Goal: Task Accomplishment & Management: Manage account settings

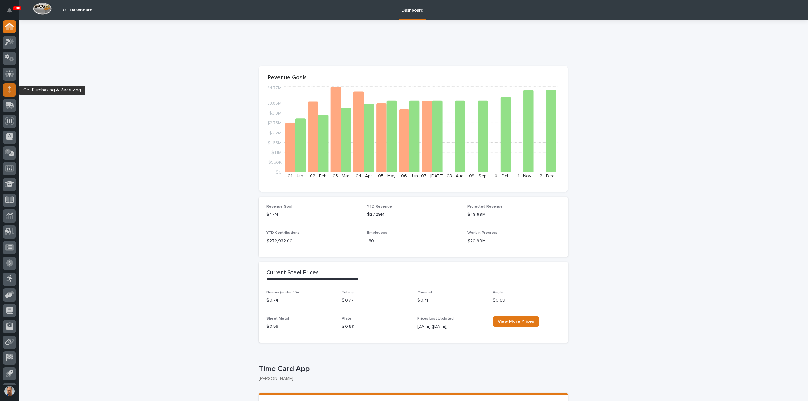
click at [11, 87] on icon at bounding box center [10, 89] width 4 height 7
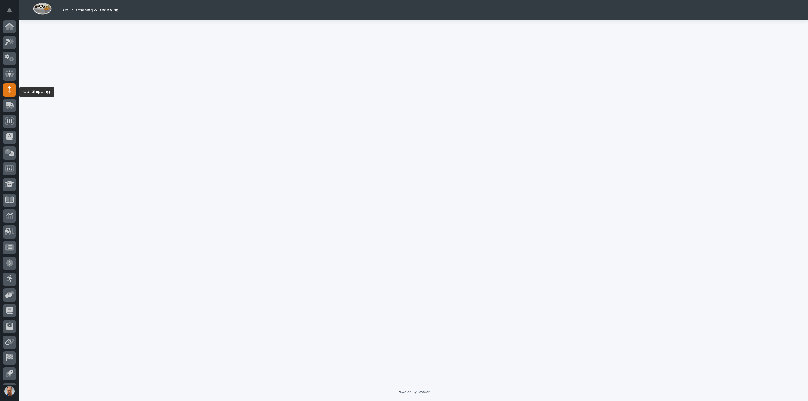
scroll to position [14, 0]
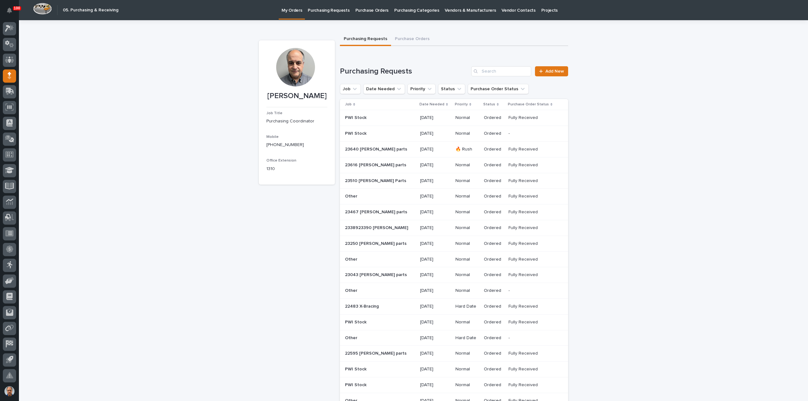
click at [323, 11] on p "Purchasing Requests" at bounding box center [329, 6] width 42 height 13
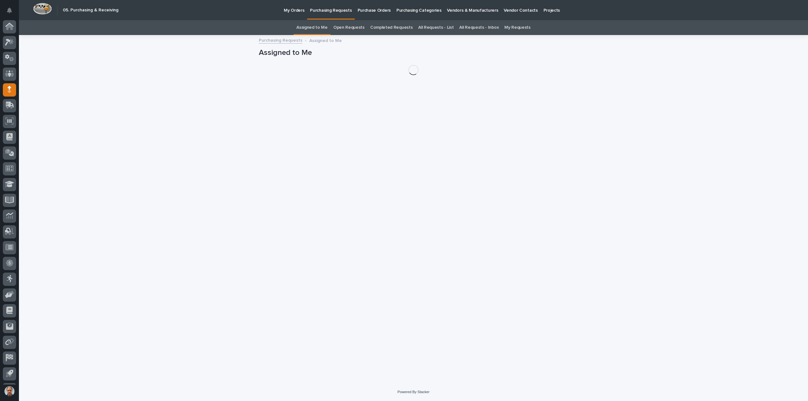
scroll to position [14, 0]
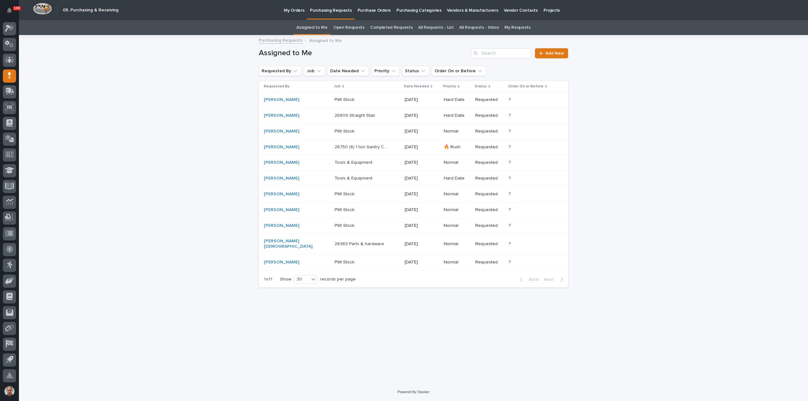
click at [364, 147] on p "26750 (6) 1 ton Gantry Cranes" at bounding box center [361, 146] width 54 height 7
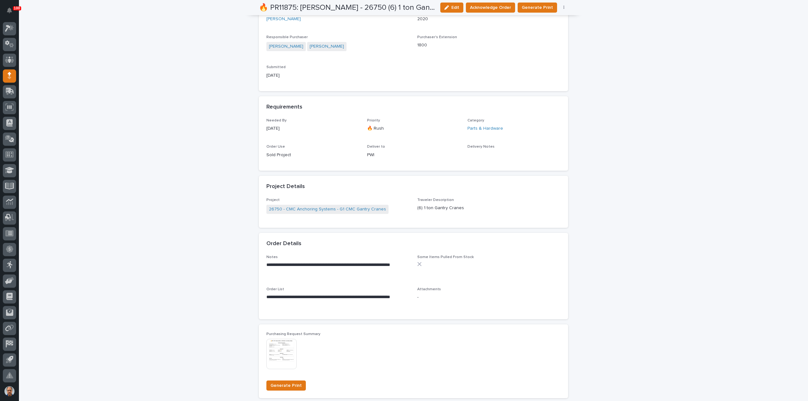
scroll to position [221, 0]
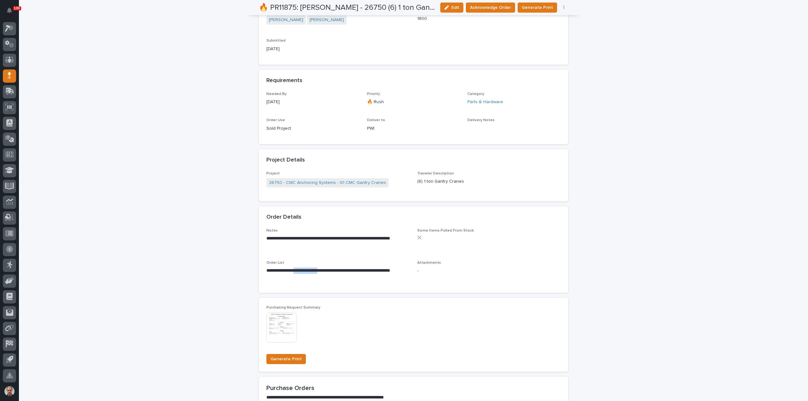
drag, startPoint x: 331, startPoint y: 272, endPoint x: 296, endPoint y: 269, distance: 34.8
click at [296, 269] on p "**********" at bounding box center [337, 274] width 143 height 13
copy p "**********"
click at [503, 249] on span "Some Items Pulled From Stock" at bounding box center [488, 240] width 143 height 25
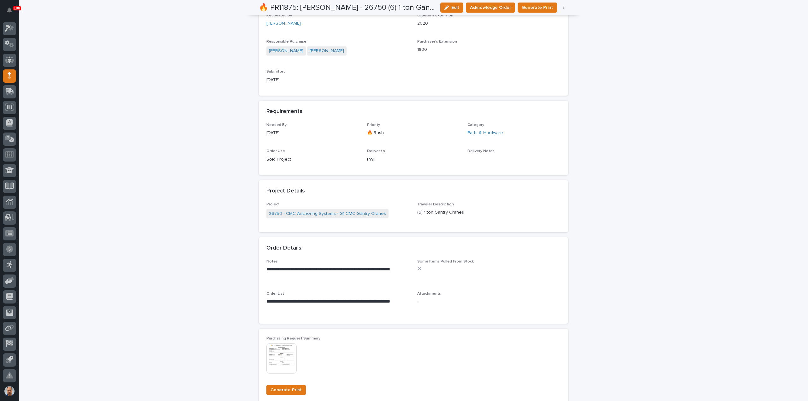
scroll to position [188, 0]
click at [496, 4] on span "Acknowledge Order" at bounding box center [490, 7] width 41 height 6
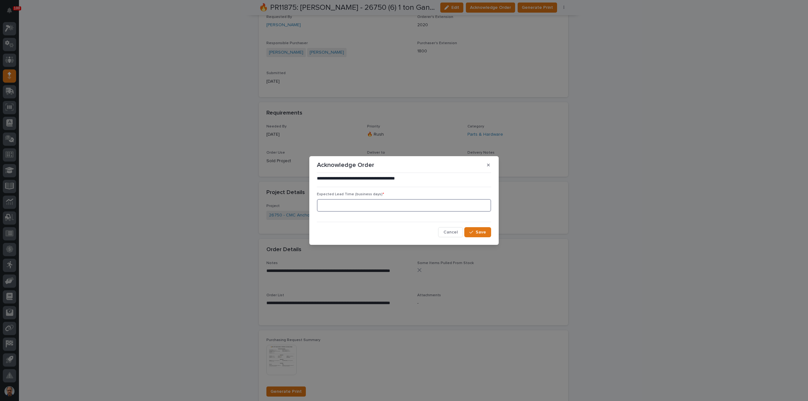
click at [433, 205] on input at bounding box center [404, 205] width 174 height 13
type input "9"
click at [483, 231] on span "Save" at bounding box center [480, 232] width 10 height 4
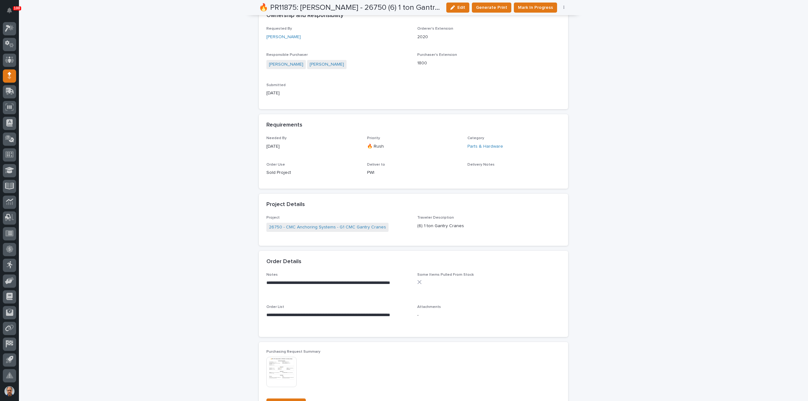
scroll to position [250, 0]
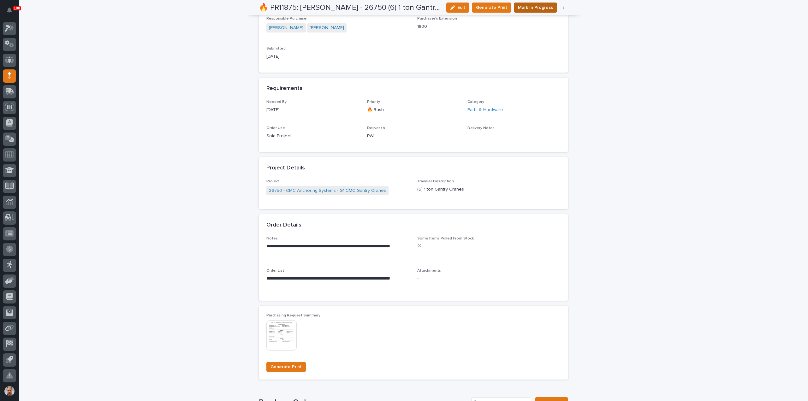
click at [539, 8] on span "Mark In Progress" at bounding box center [535, 7] width 35 height 6
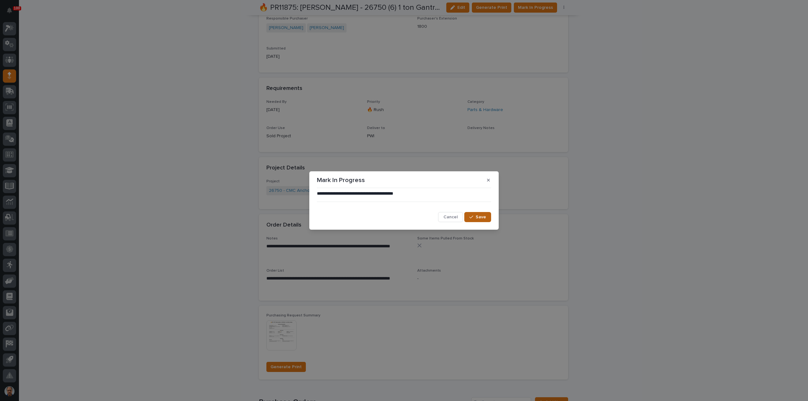
click at [481, 218] on span "Save" at bounding box center [480, 217] width 10 height 4
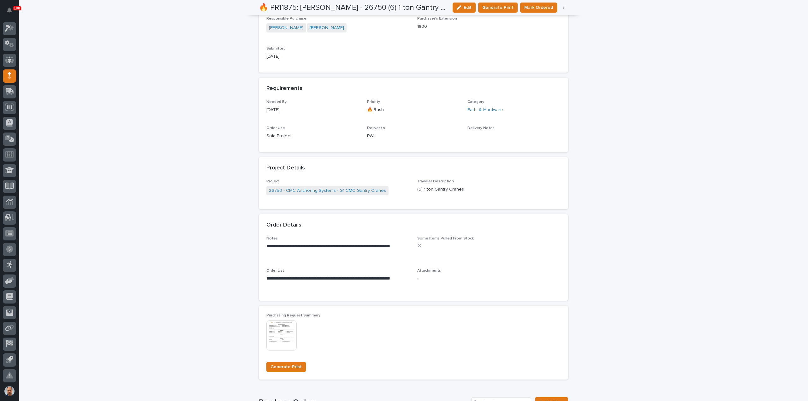
scroll to position [345, 0]
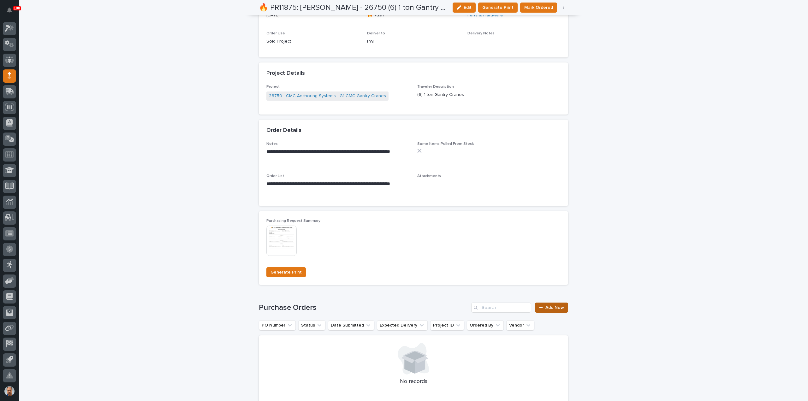
click at [549, 307] on span "Add New" at bounding box center [554, 307] width 19 height 4
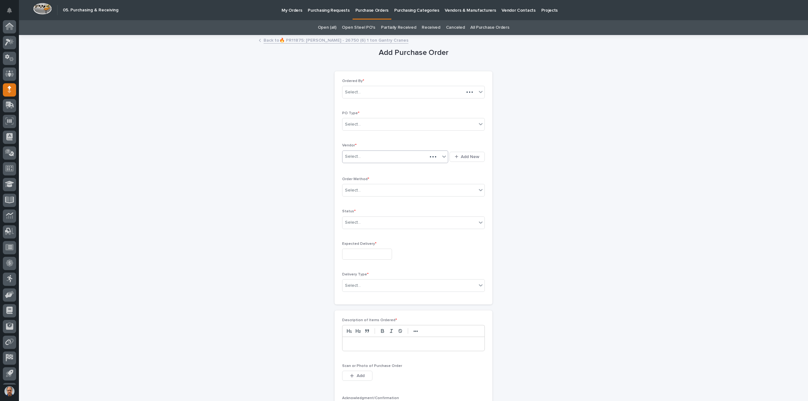
scroll to position [14, 0]
click at [385, 123] on div "Select..." at bounding box center [409, 124] width 134 height 10
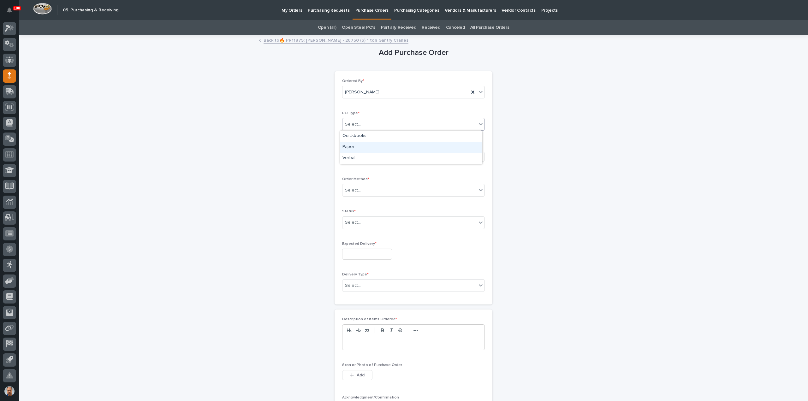
click at [367, 147] on div "Paper" at bounding box center [411, 147] width 142 height 11
click at [368, 154] on div "Select..." at bounding box center [390, 156] width 97 height 10
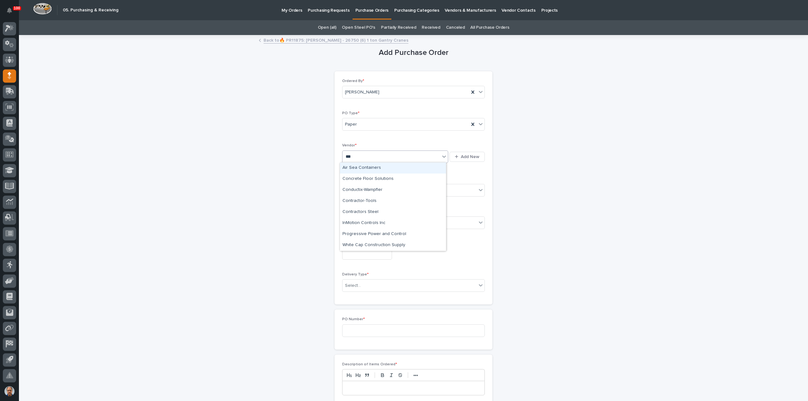
type input "****"
click at [379, 167] on div "Conductix-Wampfler" at bounding box center [393, 167] width 106 height 11
click at [373, 188] on div "Select..." at bounding box center [409, 190] width 134 height 10
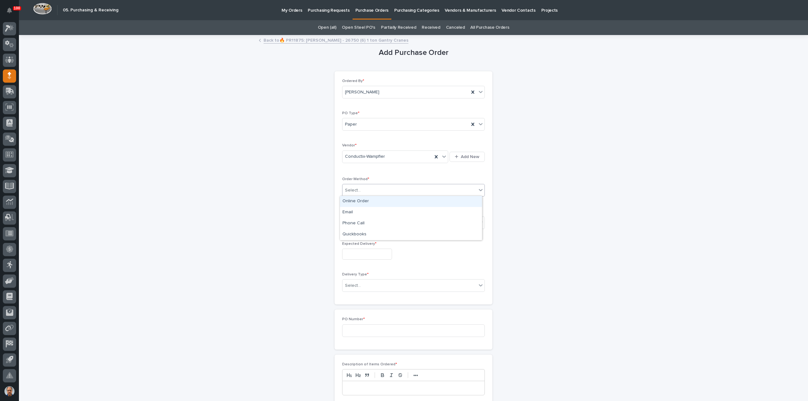
click at [363, 202] on div "Online Order" at bounding box center [411, 201] width 142 height 11
drag, startPoint x: 360, startPoint y: 218, endPoint x: 372, endPoint y: 232, distance: 18.8
click at [359, 219] on div "Select..." at bounding box center [409, 222] width 134 height 10
drag, startPoint x: 355, startPoint y: 247, endPoint x: 361, endPoint y: 247, distance: 5.7
click at [356, 246] on div "Submitted" at bounding box center [411, 244] width 142 height 11
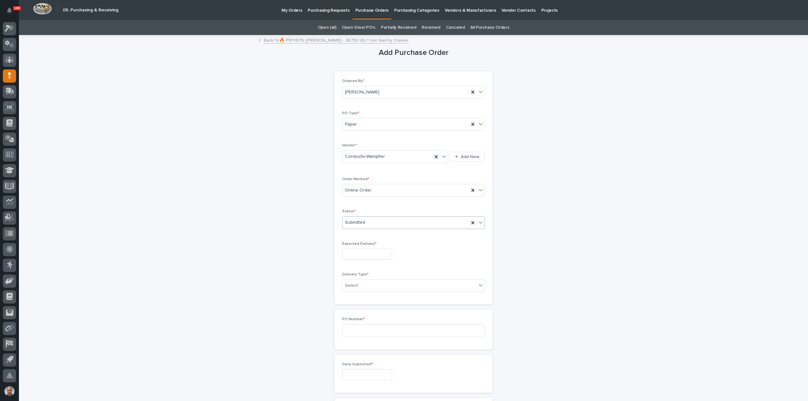
click at [365, 249] on input "text" at bounding box center [367, 254] width 50 height 11
click at [362, 220] on div "27" at bounding box center [362, 222] width 9 height 9
type input "**********"
click at [368, 284] on div "Select..." at bounding box center [409, 285] width 134 height 10
click at [367, 295] on div "Deliver to PWI" at bounding box center [411, 296] width 142 height 11
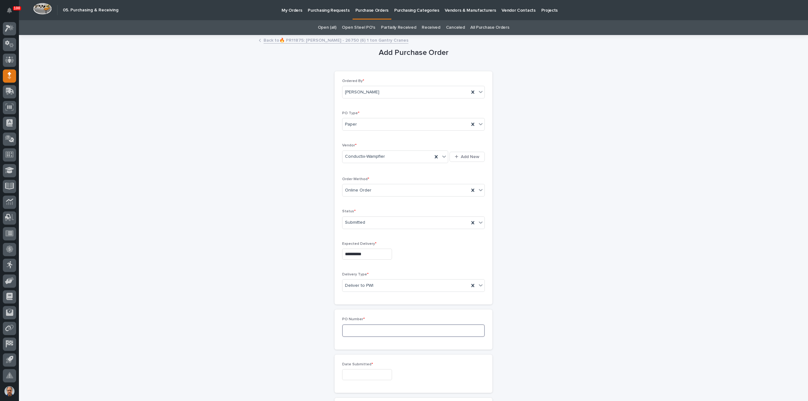
click at [370, 332] on input at bounding box center [413, 330] width 143 height 13
type input "18838"
click at [354, 374] on input "text" at bounding box center [367, 374] width 50 height 11
click at [343, 331] on div "18" at bounding box center [342, 331] width 9 height 9
type input "**********"
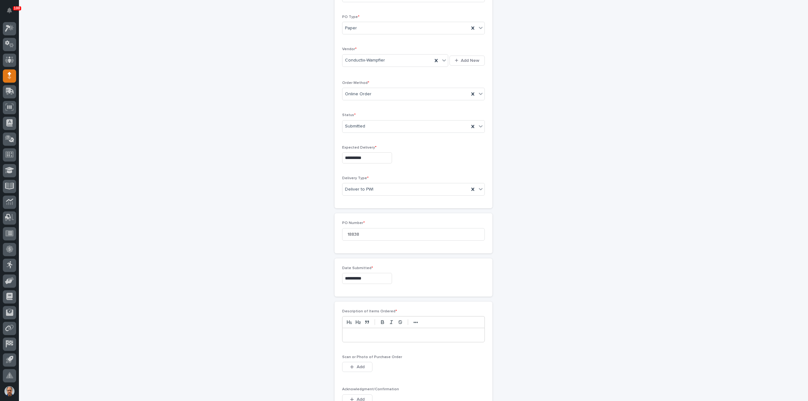
scroll to position [158, 0]
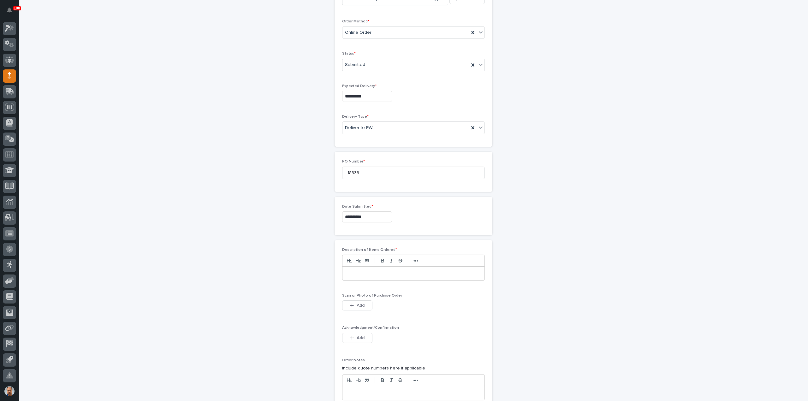
click at [347, 274] on p at bounding box center [413, 273] width 132 height 6
click at [351, 303] on icon "button" at bounding box center [352, 305] width 4 height 4
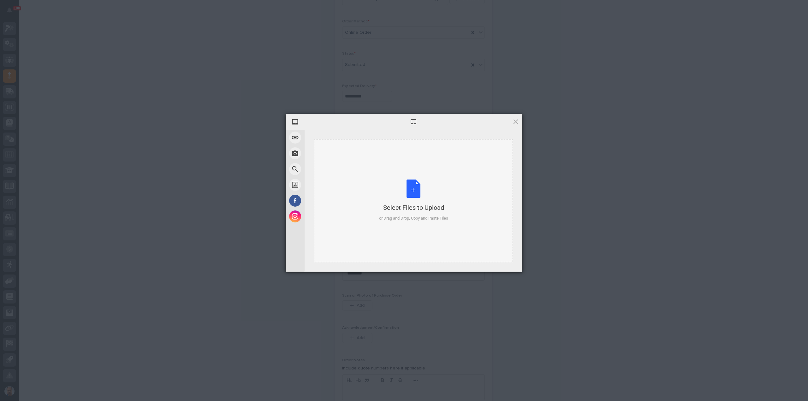
click at [414, 190] on div "Select Files to Upload or Drag and Drop, Copy and Paste Files" at bounding box center [413, 200] width 69 height 42
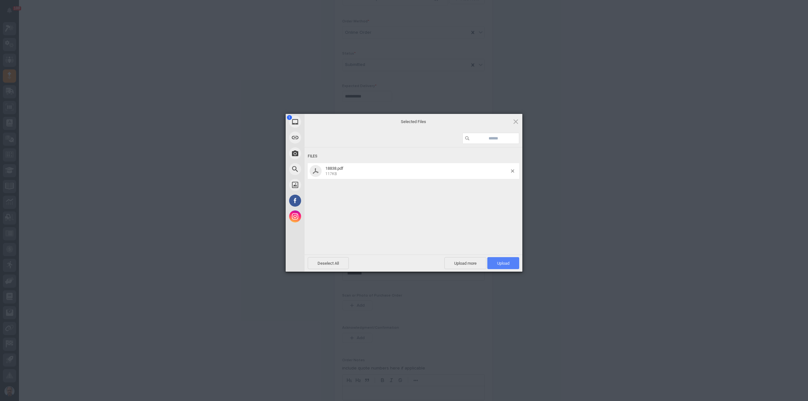
click at [512, 261] on span "Upload 1" at bounding box center [503, 263] width 32 height 12
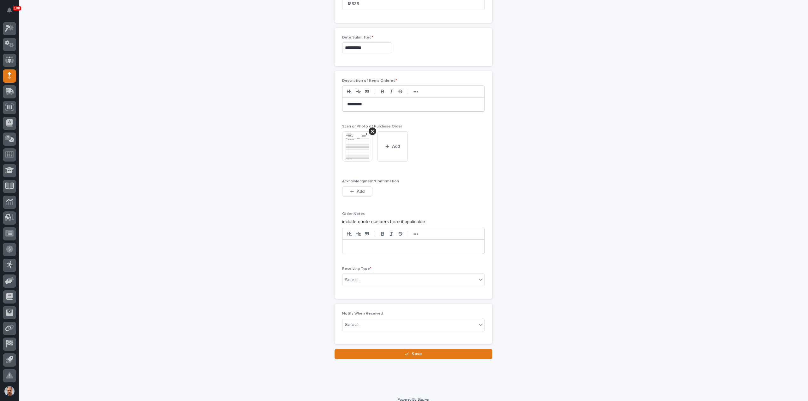
scroll to position [331, 0]
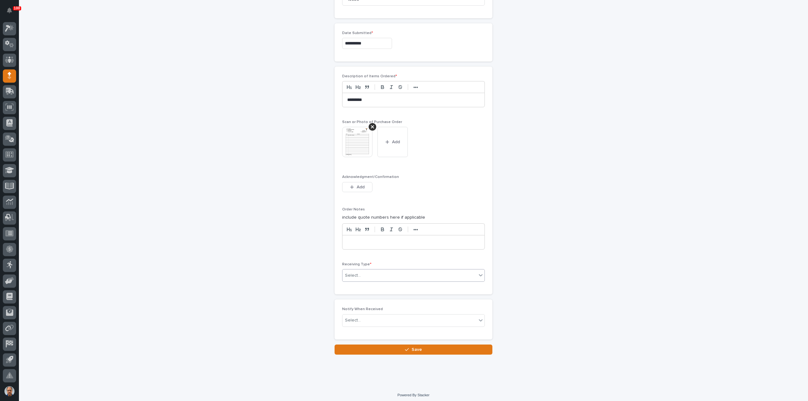
click at [404, 273] on div "Select..." at bounding box center [409, 275] width 134 height 10
click at [373, 315] on div "Deliver to" at bounding box center [411, 318] width 142 height 11
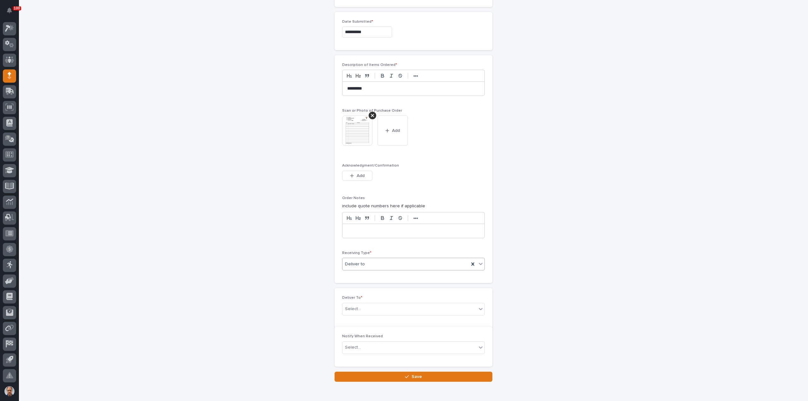
scroll to position [354, 0]
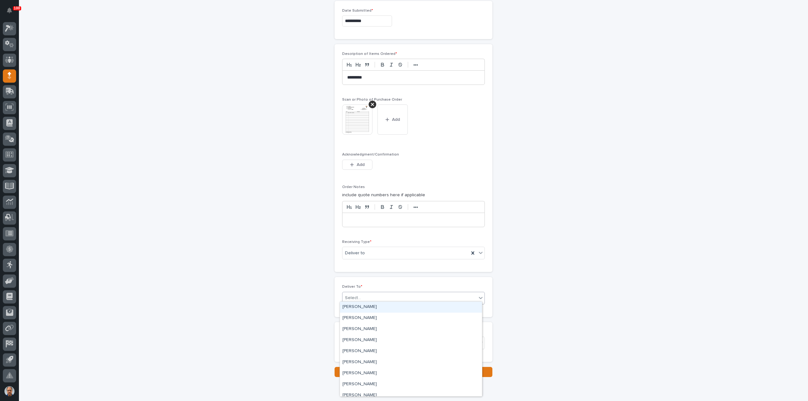
click at [375, 293] on div "Select..." at bounding box center [409, 298] width 134 height 10
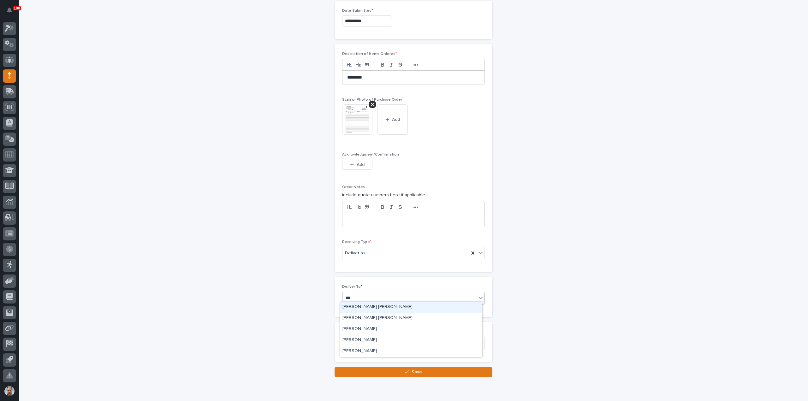
type input "****"
click at [369, 318] on div "[PERSON_NAME] [PERSON_NAME]" at bounding box center [411, 318] width 142 height 11
click at [409, 367] on button "Save" at bounding box center [413, 372] width 158 height 10
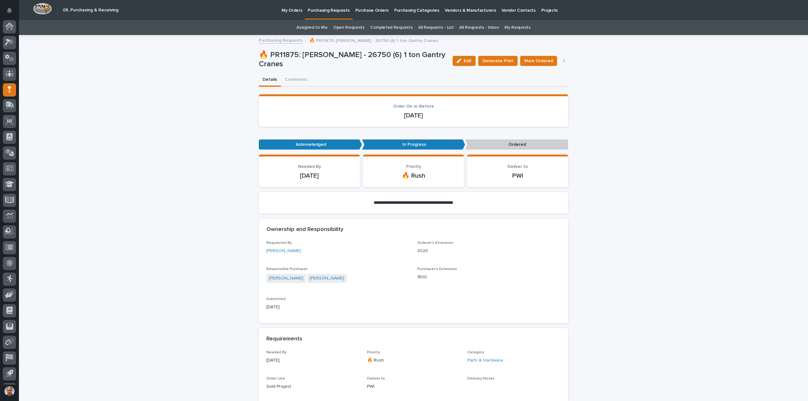
scroll to position [14, 0]
click at [541, 61] on span "Mark Ordered" at bounding box center [538, 61] width 29 height 6
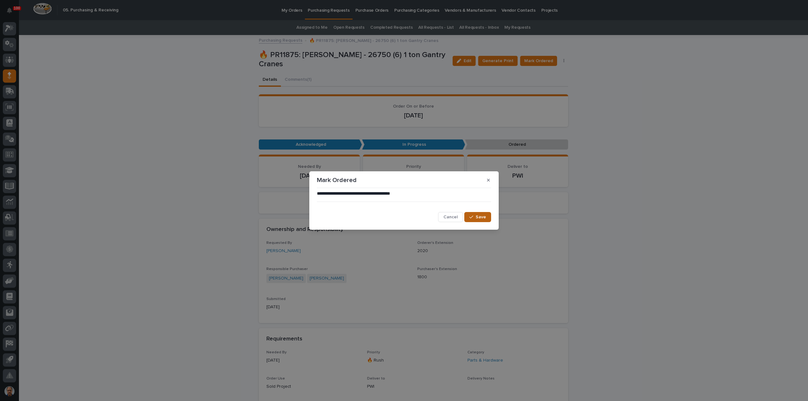
click at [482, 216] on span "Save" at bounding box center [480, 217] width 10 height 4
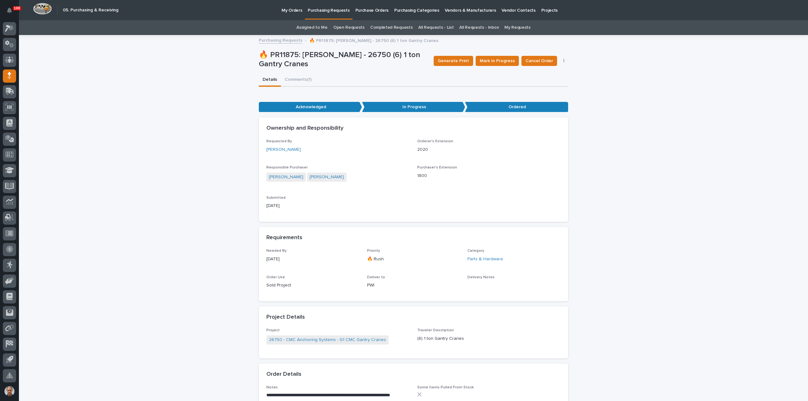
click at [326, 10] on p "Purchasing Requests" at bounding box center [329, 6] width 42 height 13
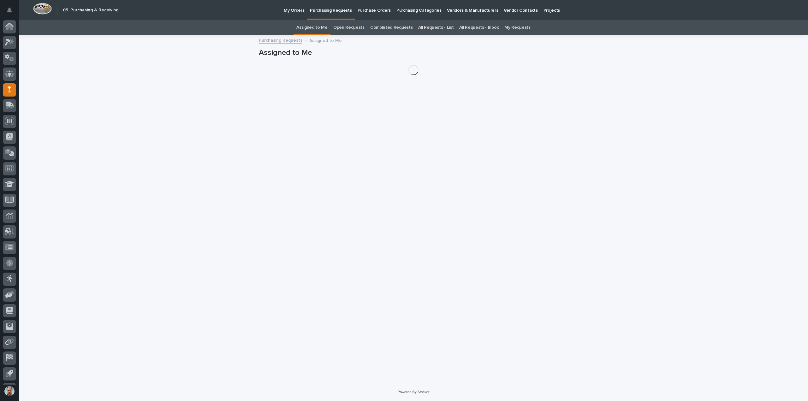
scroll to position [14, 0]
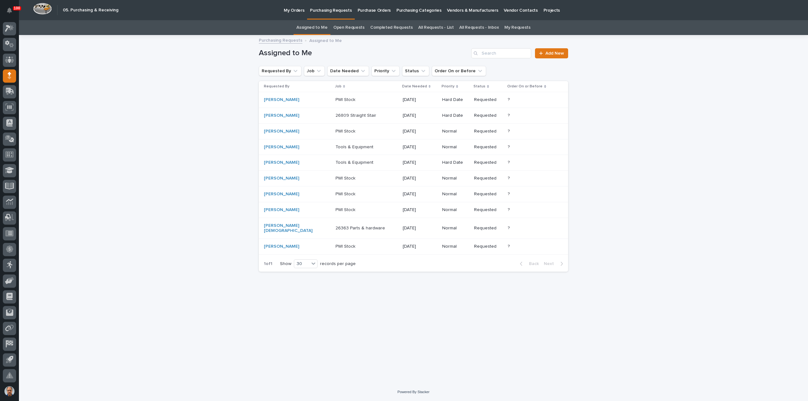
click at [346, 115] on p "26809 Straight Stair" at bounding box center [356, 115] width 42 height 7
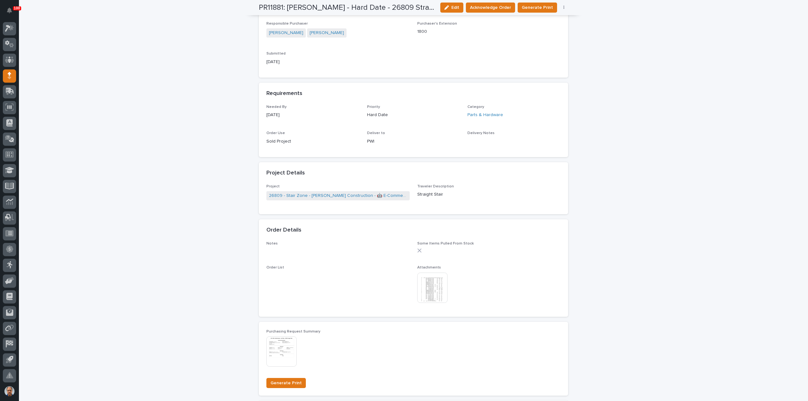
scroll to position [221, 0]
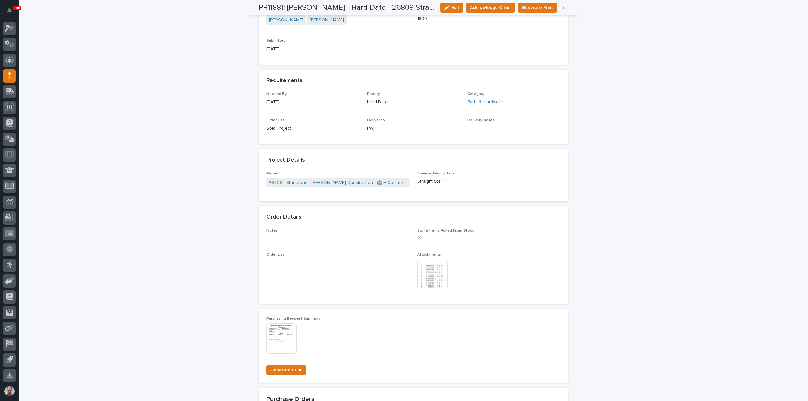
click at [428, 275] on img at bounding box center [432, 275] width 30 height 30
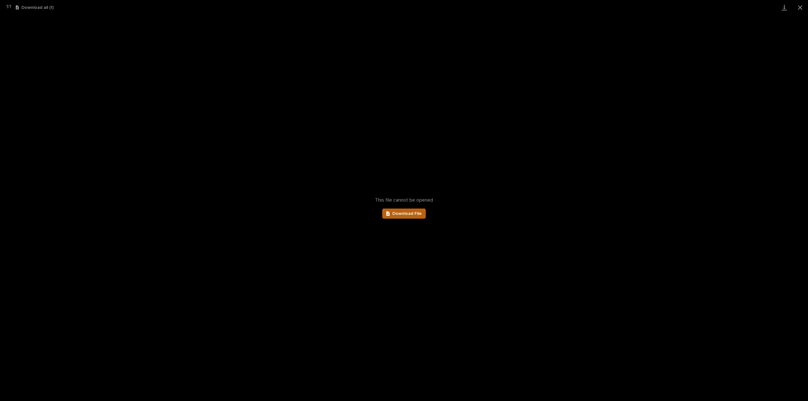
click at [413, 212] on span "Download File" at bounding box center [406, 213] width 29 height 4
click at [797, 8] on button "Close gallery" at bounding box center [800, 7] width 16 height 15
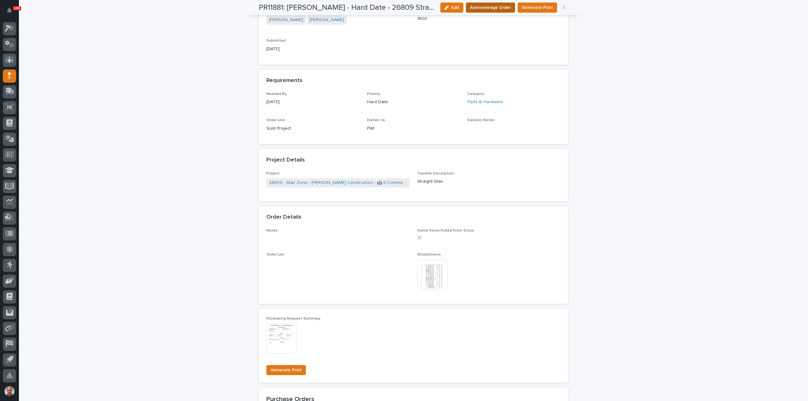
click at [493, 5] on span "Acknowledge Order" at bounding box center [490, 7] width 41 height 6
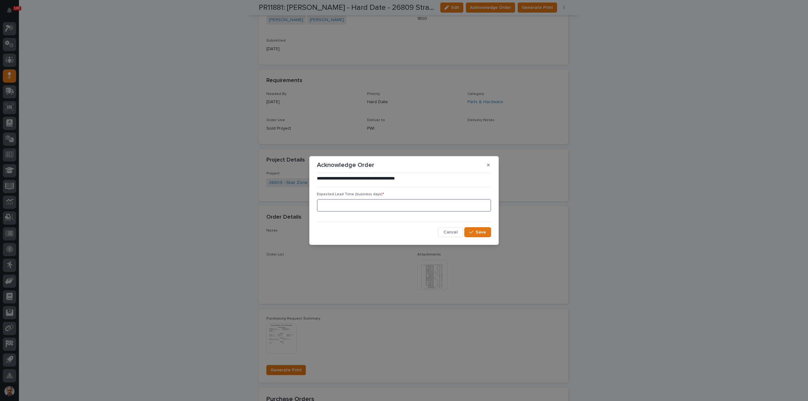
click at [427, 201] on input at bounding box center [404, 205] width 174 height 13
type input "0"
click at [481, 231] on span "Save" at bounding box center [480, 232] width 10 height 4
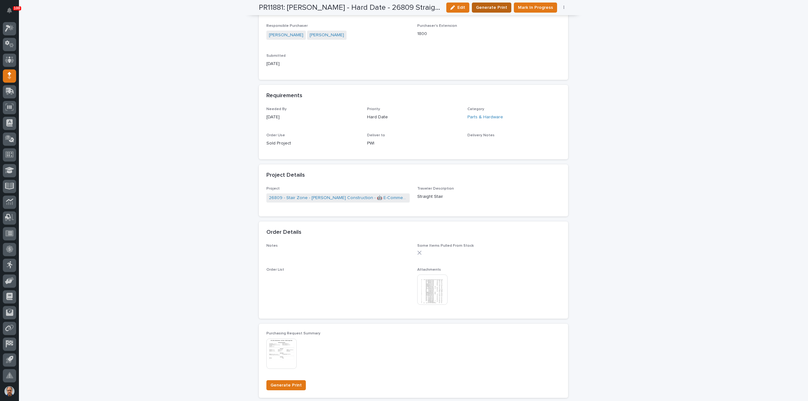
scroll to position [283, 0]
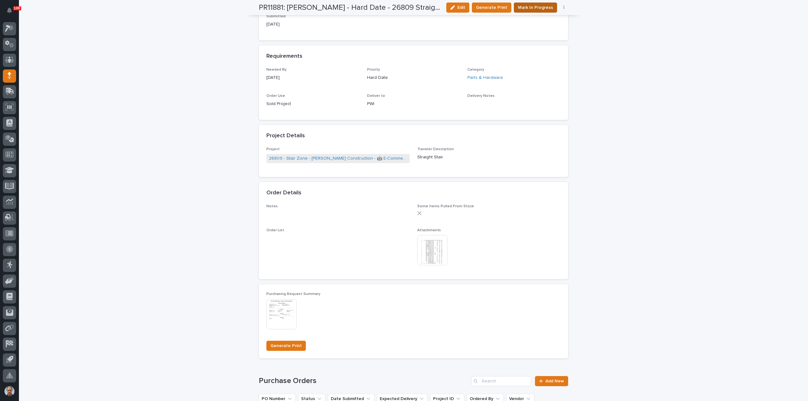
click at [533, 4] on span "Mark In Progress" at bounding box center [535, 7] width 35 height 6
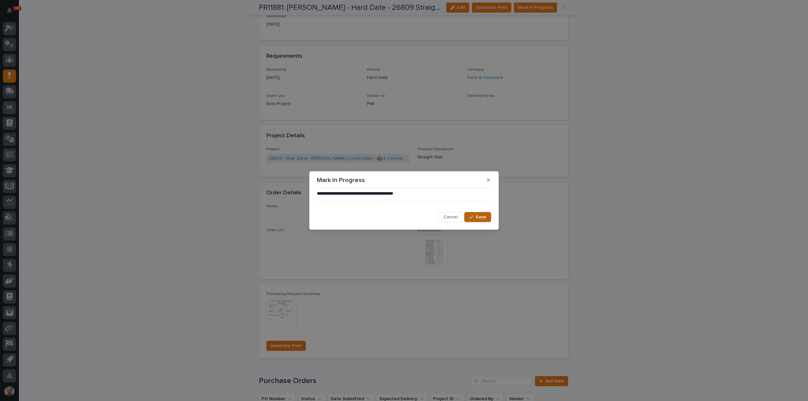
click at [478, 216] on span "Save" at bounding box center [480, 217] width 10 height 4
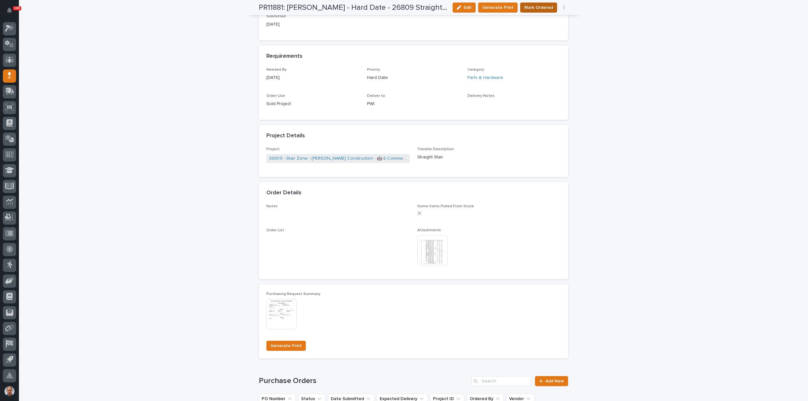
click at [537, 8] on span "Mark Ordered" at bounding box center [538, 7] width 29 height 6
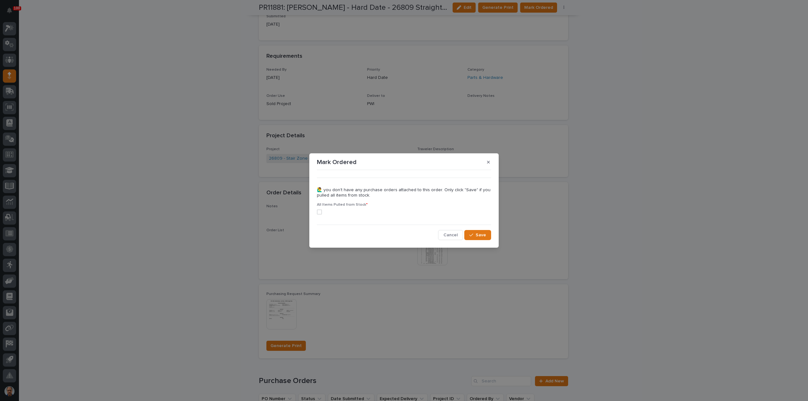
click at [319, 210] on span at bounding box center [319, 211] width 5 height 5
click at [482, 237] on span "Save" at bounding box center [480, 235] width 10 height 4
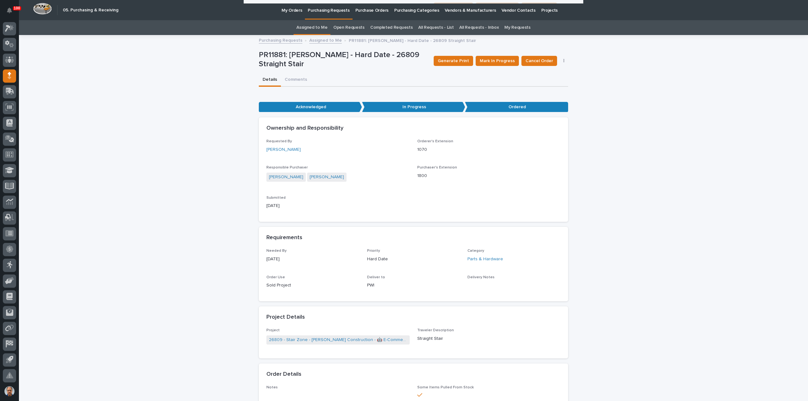
scroll to position [0, 0]
click at [332, 10] on p "Purchasing Requests" at bounding box center [329, 6] width 42 height 13
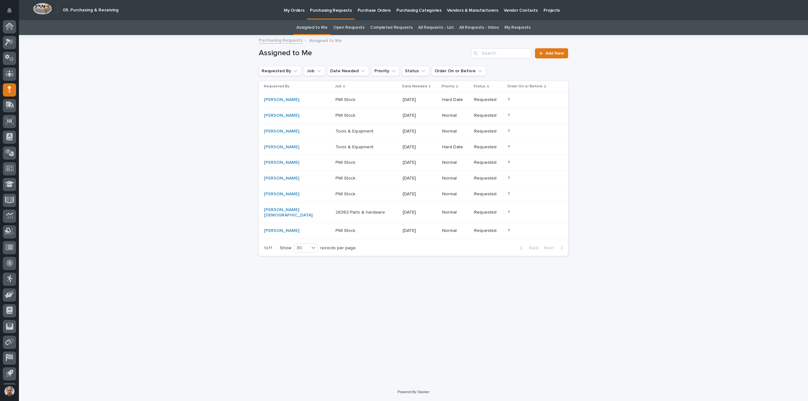
scroll to position [14, 0]
click at [349, 145] on p "Tools & Equipment" at bounding box center [354, 146] width 39 height 7
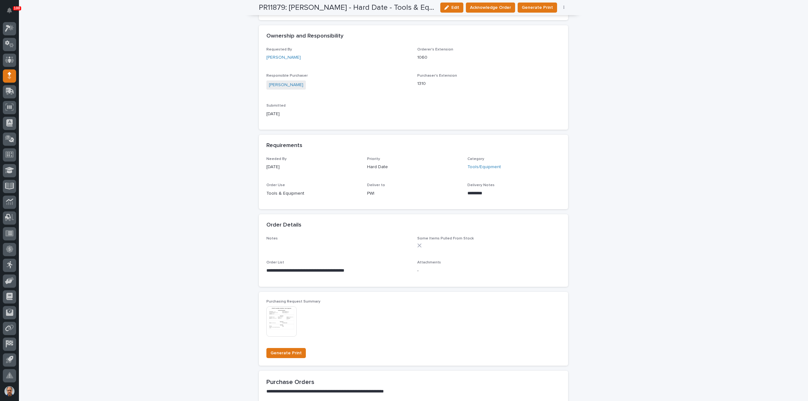
scroll to position [189, 0]
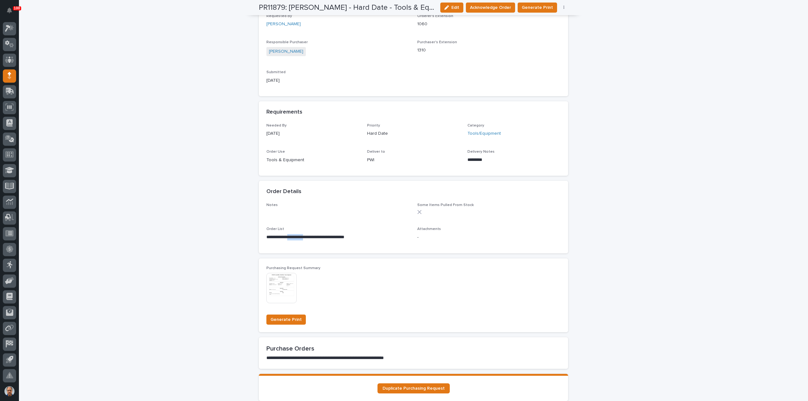
drag, startPoint x: 310, startPoint y: 238, endPoint x: 289, endPoint y: 237, distance: 20.5
click at [289, 237] on p "**********" at bounding box center [337, 237] width 143 height 6
copy p "**********"
click at [368, 227] on p "Order List" at bounding box center [337, 229] width 143 height 4
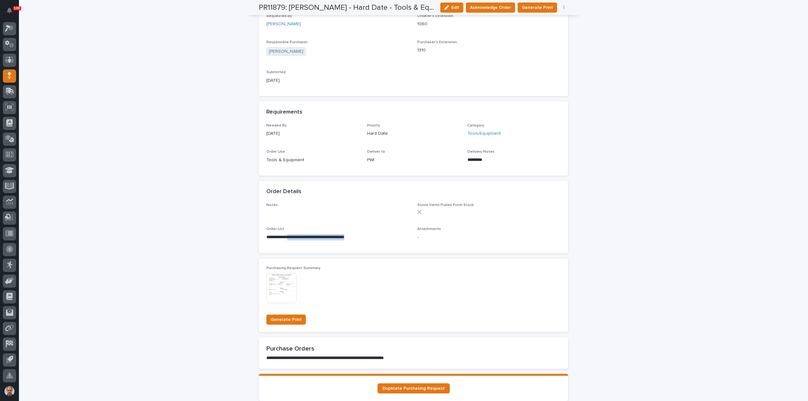
drag, startPoint x: 289, startPoint y: 237, endPoint x: 367, endPoint y: 237, distance: 78.2
click at [367, 237] on p "**********" at bounding box center [337, 237] width 143 height 6
copy p "**********"
click at [309, 238] on p "**********" at bounding box center [337, 237] width 143 height 6
click at [308, 237] on p "**********" at bounding box center [337, 237] width 143 height 6
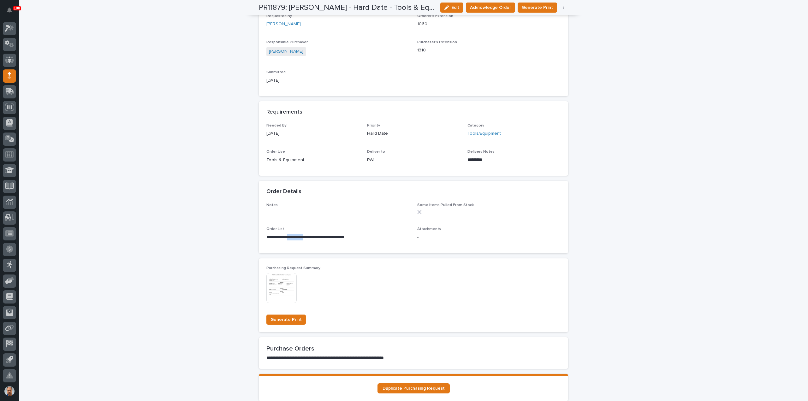
drag, startPoint x: 310, startPoint y: 238, endPoint x: 295, endPoint y: 237, distance: 15.8
click at [289, 236] on p "**********" at bounding box center [337, 237] width 143 height 6
copy p "**********"
click at [489, 4] on span "Acknowledge Order" at bounding box center [490, 7] width 41 height 6
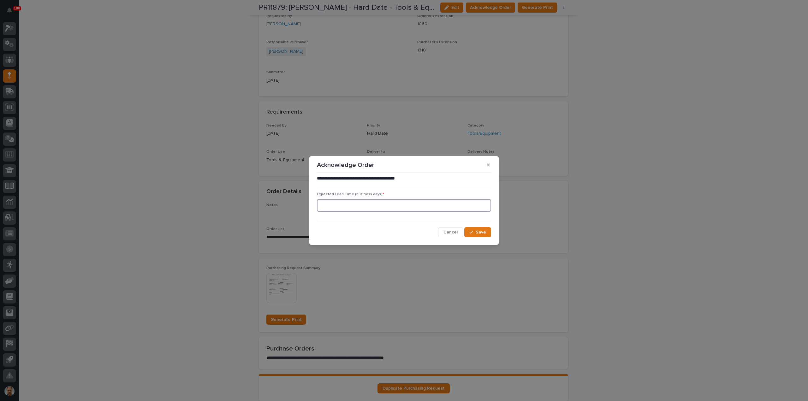
click at [362, 204] on input at bounding box center [404, 205] width 174 height 13
type input "5"
click at [478, 232] on span "Save" at bounding box center [480, 232] width 10 height 4
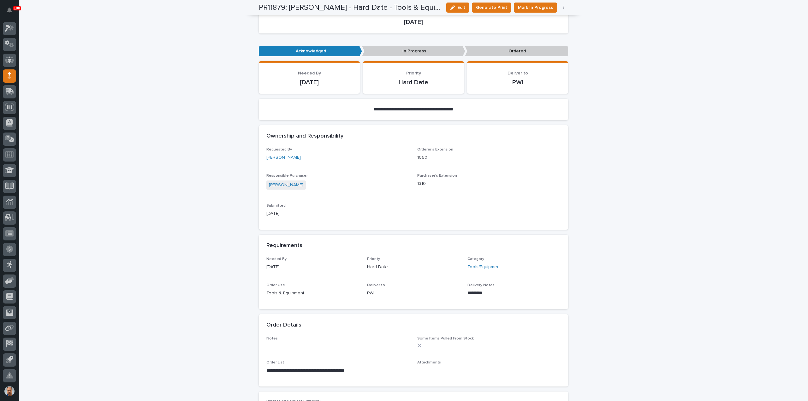
scroll to position [0, 0]
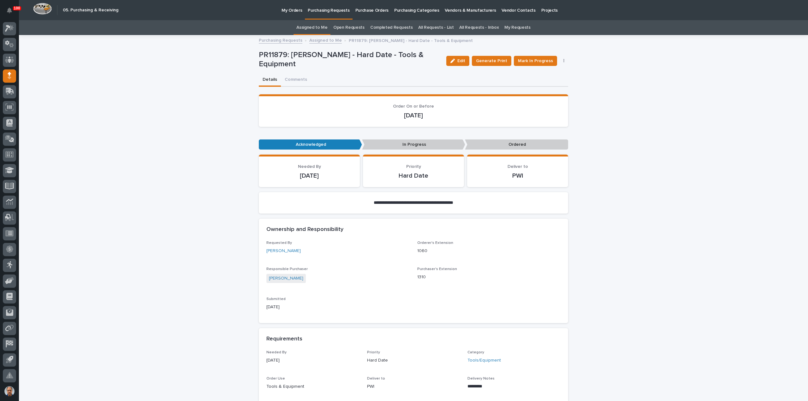
click at [332, 11] on p "Purchasing Requests" at bounding box center [329, 6] width 42 height 13
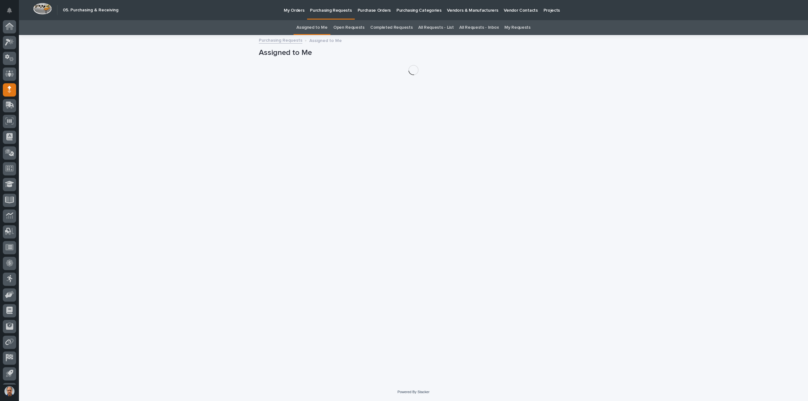
scroll to position [14, 0]
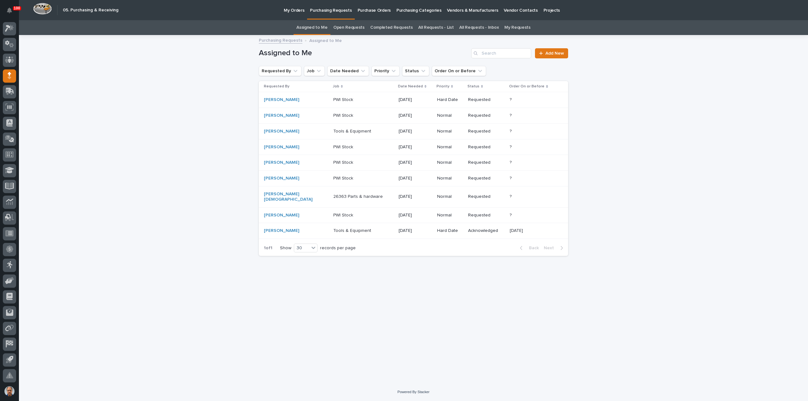
click at [338, 131] on p "Tools & Equipment" at bounding box center [352, 130] width 39 height 7
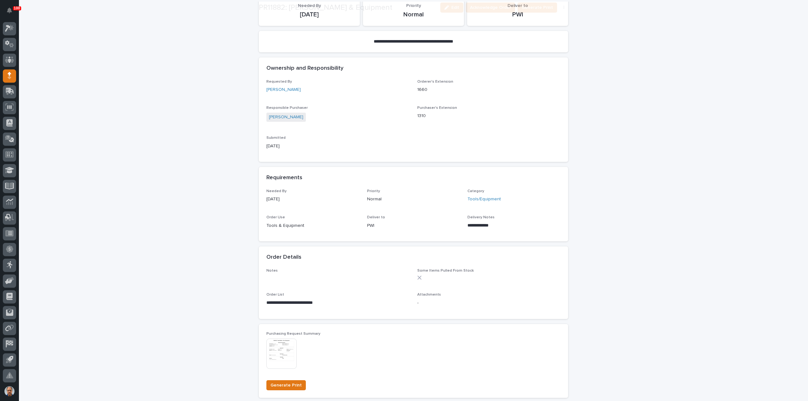
scroll to position [126, 0]
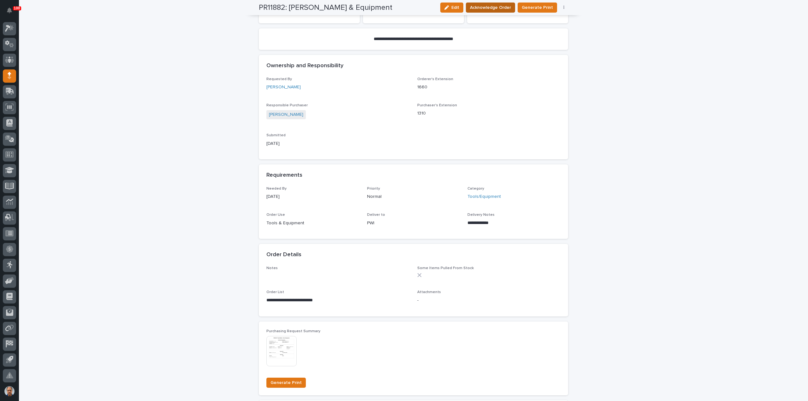
click at [495, 6] on span "Acknowledge Order" at bounding box center [490, 7] width 41 height 6
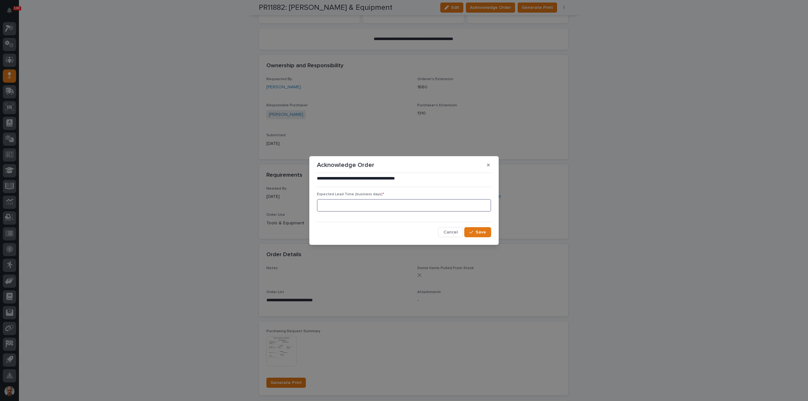
click at [408, 205] on input at bounding box center [404, 205] width 174 height 13
type input "5"
click at [478, 229] on button "Save" at bounding box center [477, 232] width 27 height 10
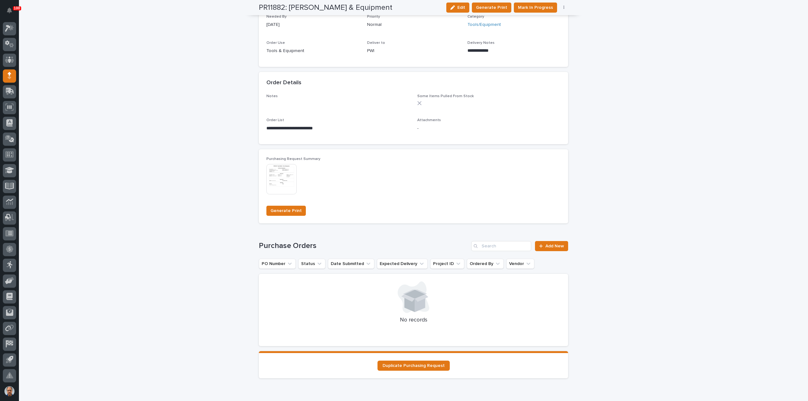
scroll to position [368, 0]
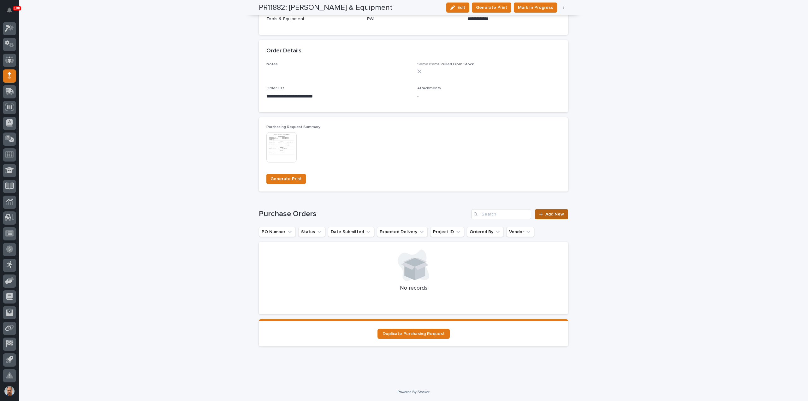
click at [551, 212] on span "Add New" at bounding box center [554, 214] width 19 height 4
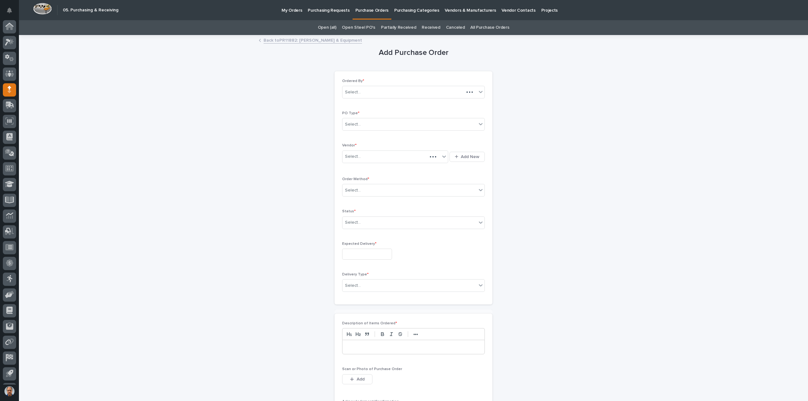
scroll to position [14, 0]
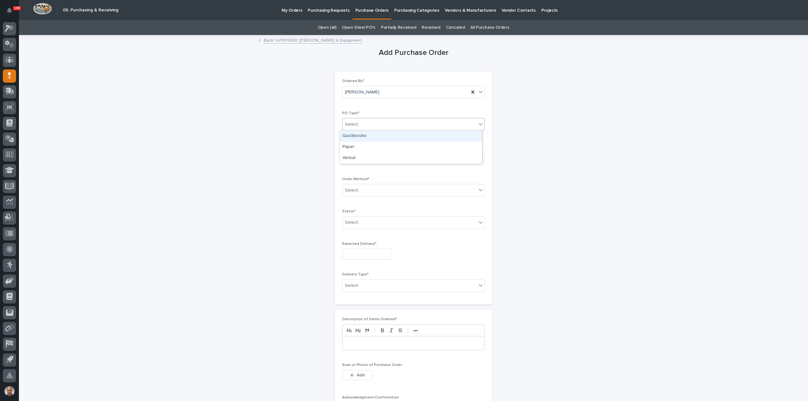
drag, startPoint x: 374, startPoint y: 121, endPoint x: 375, endPoint y: 126, distance: 4.1
click at [374, 122] on div "Select..." at bounding box center [409, 124] width 134 height 10
click at [361, 146] on div "Paper" at bounding box center [411, 147] width 142 height 11
drag, startPoint x: 365, startPoint y: 154, endPoint x: 373, endPoint y: 162, distance: 11.6
click at [365, 154] on div "Select..." at bounding box center [390, 156] width 97 height 10
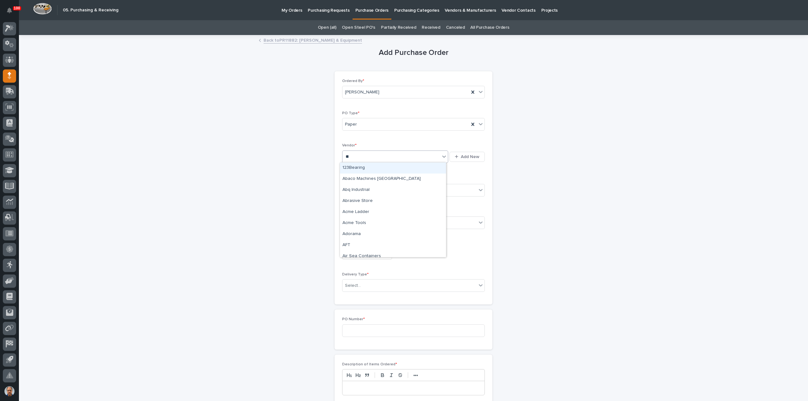
type input "***"
click at [374, 179] on div "AirGas" at bounding box center [393, 178] width 106 height 11
click at [379, 186] on div "Select..." at bounding box center [409, 190] width 134 height 10
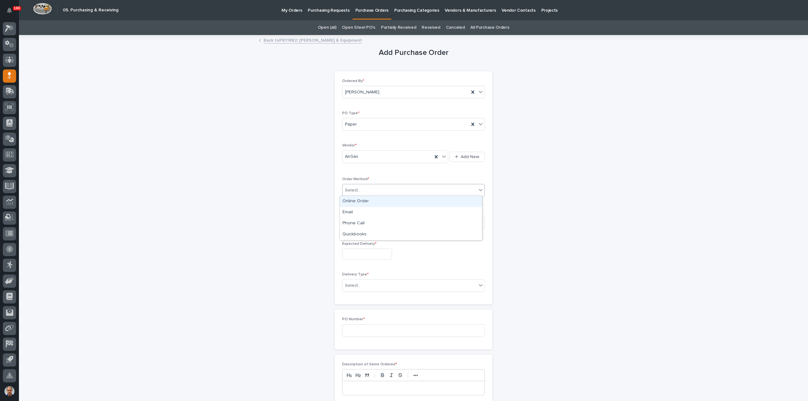
click at [365, 199] on div "Online Order" at bounding box center [411, 201] width 142 height 11
click at [370, 225] on div "Select..." at bounding box center [409, 222] width 134 height 10
drag, startPoint x: 360, startPoint y: 243, endPoint x: 368, endPoint y: 250, distance: 11.2
click at [360, 243] on div "Submitted" at bounding box center [411, 244] width 142 height 11
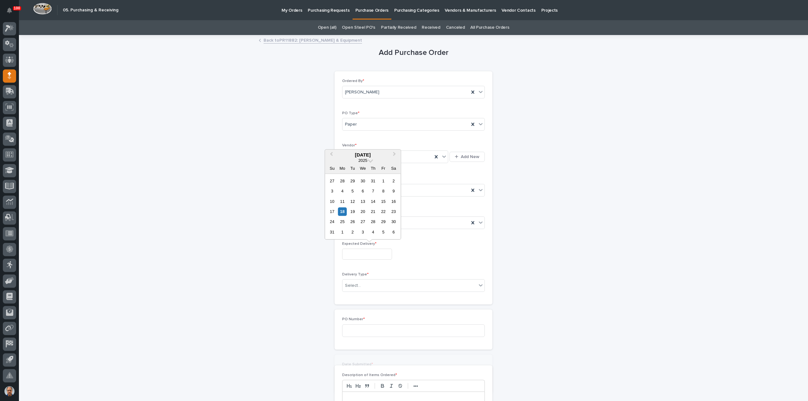
click at [368, 253] on input "text" at bounding box center [367, 254] width 50 height 11
click at [343, 221] on div "25" at bounding box center [342, 222] width 9 height 9
type input "**********"
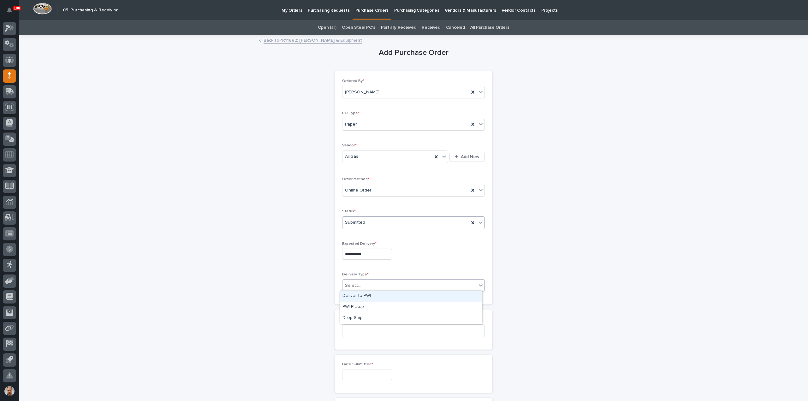
click at [361, 285] on div "Select..." at bounding box center [409, 285] width 134 height 10
drag, startPoint x: 356, startPoint y: 296, endPoint x: 362, endPoint y: 305, distance: 10.4
click at [356, 296] on div "Deliver to PWI" at bounding box center [411, 296] width 142 height 11
drag, startPoint x: 358, startPoint y: 326, endPoint x: 433, endPoint y: 344, distance: 77.0
click at [366, 331] on input at bounding box center [413, 330] width 143 height 13
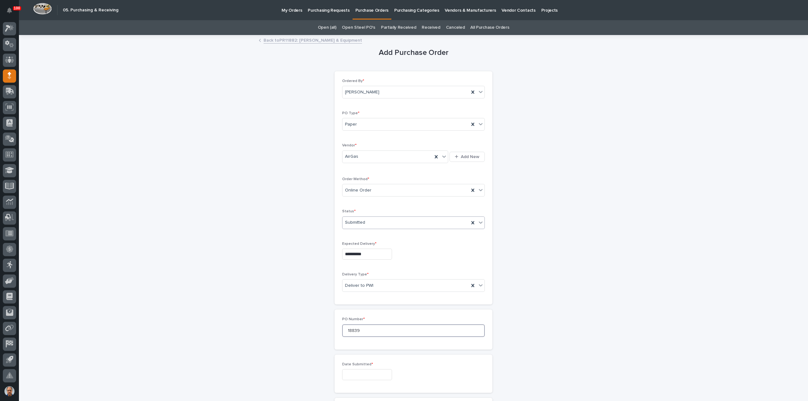
type input "18839"
click at [360, 372] on input "text" at bounding box center [367, 374] width 50 height 11
click at [341, 329] on div "18" at bounding box center [342, 331] width 9 height 9
type input "**********"
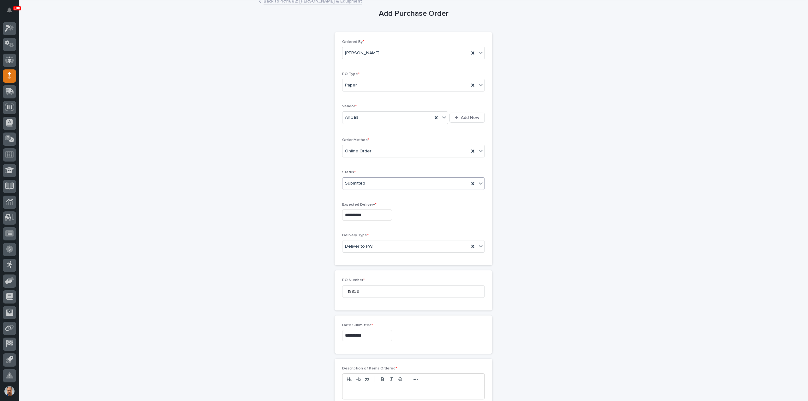
scroll to position [95, 0]
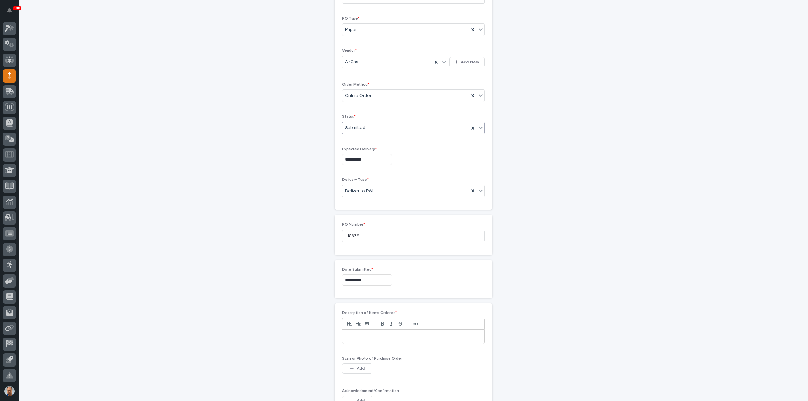
click at [361, 335] on p at bounding box center [413, 336] width 132 height 6
click at [353, 367] on div "button" at bounding box center [353, 368] width 6 height 4
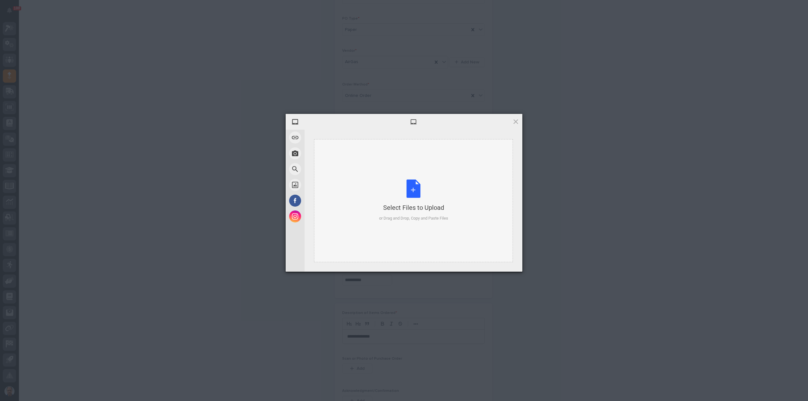
click at [412, 195] on div "Select Files to Upload or Drag and Drop, Copy and Paste Files" at bounding box center [413, 200] width 69 height 42
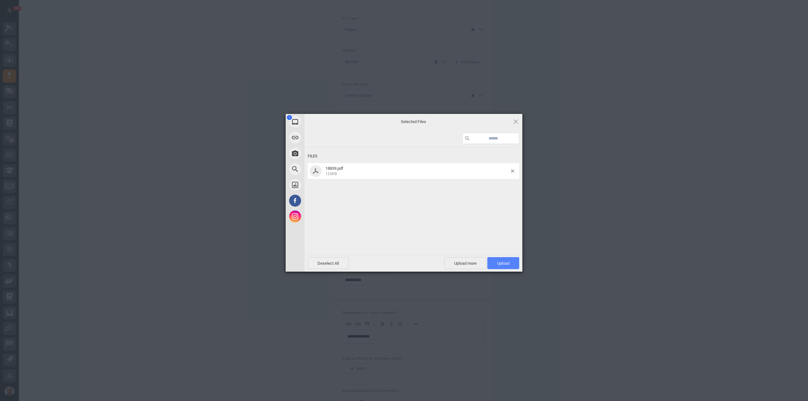
click at [505, 264] on span "Upload 1" at bounding box center [503, 263] width 12 height 5
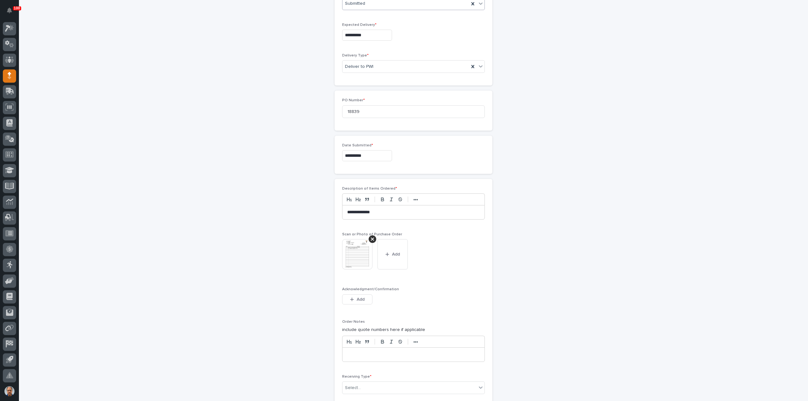
scroll to position [232, 0]
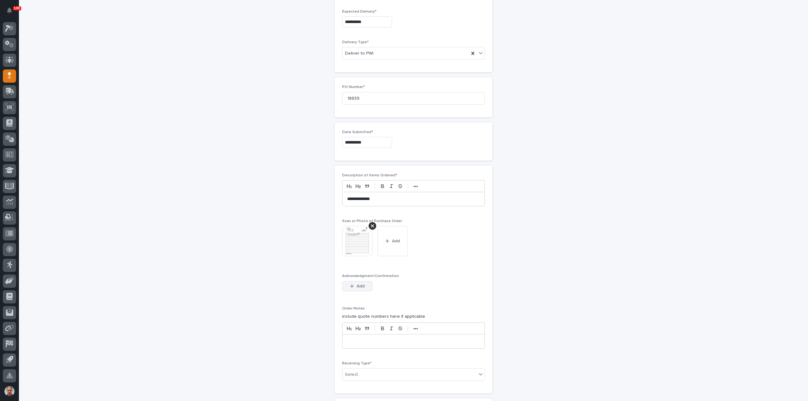
click at [356, 284] on span "Add" at bounding box center [360, 286] width 8 height 4
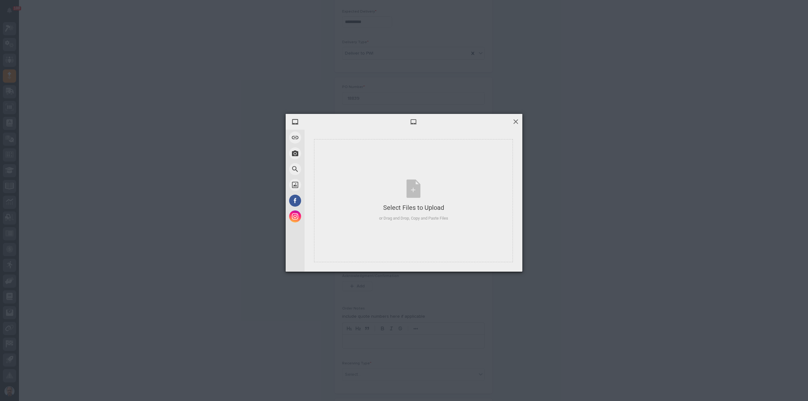
click at [516, 121] on span at bounding box center [515, 121] width 7 height 7
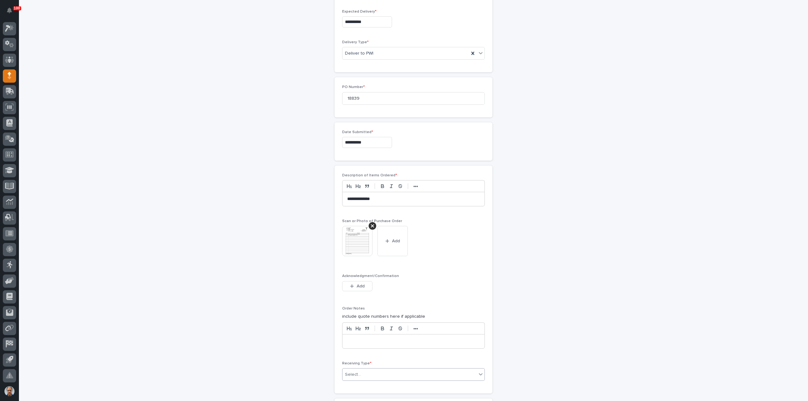
click at [367, 371] on div "Select..." at bounding box center [409, 374] width 134 height 10
click at [355, 359] on div "Other" at bounding box center [411, 360] width 142 height 11
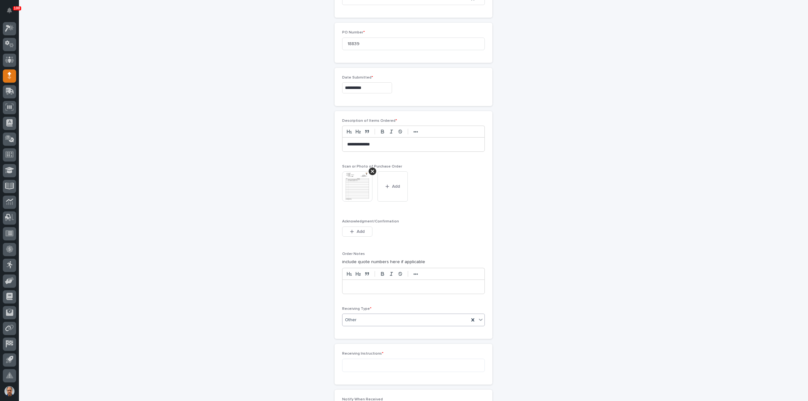
scroll to position [318, 0]
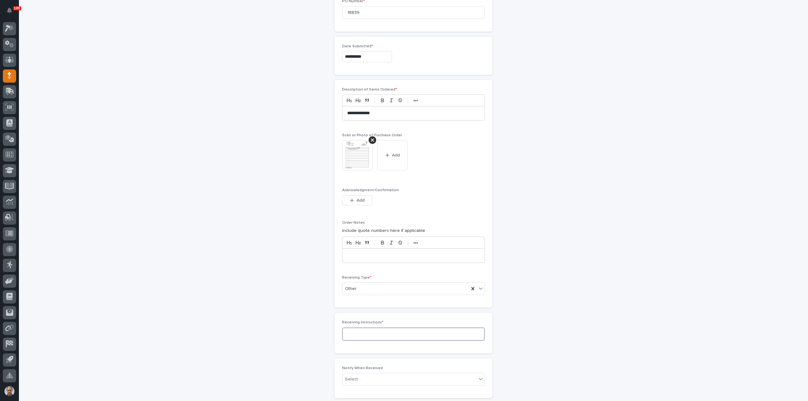
click at [359, 334] on textarea at bounding box center [413, 333] width 143 height 13
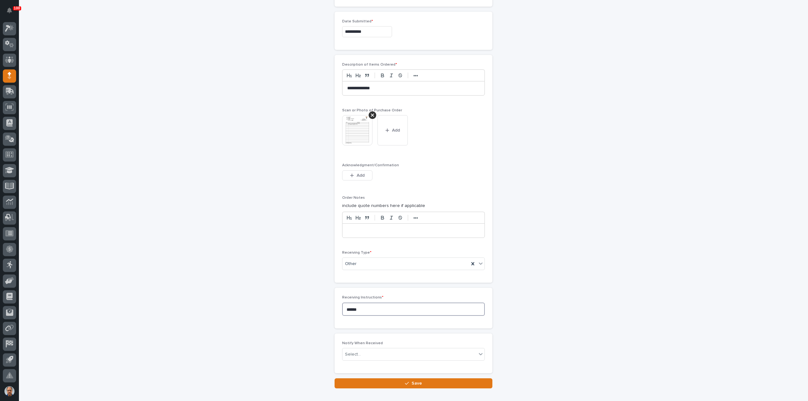
scroll to position [377, 0]
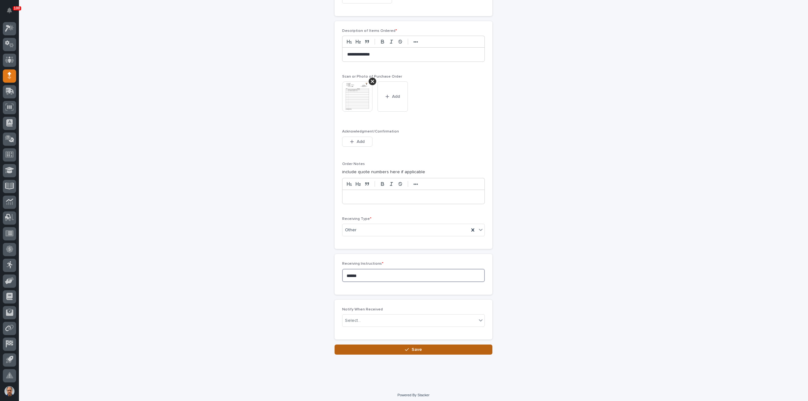
type textarea "******"
click at [401, 346] on button "Save" at bounding box center [413, 349] width 158 height 10
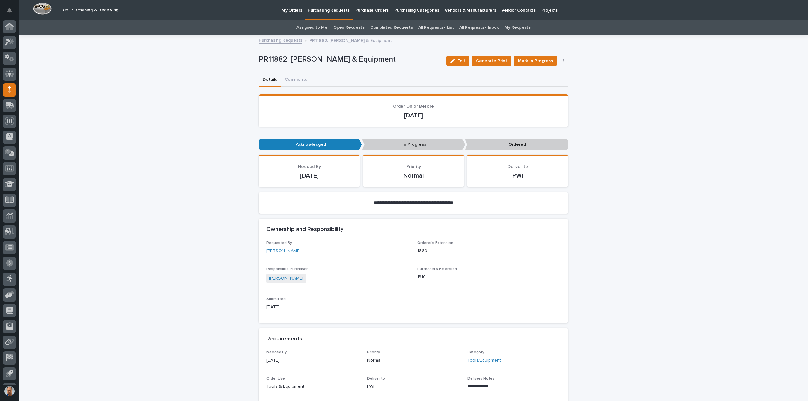
scroll to position [14, 0]
click at [543, 59] on span "Mark In Progress" at bounding box center [535, 61] width 35 height 6
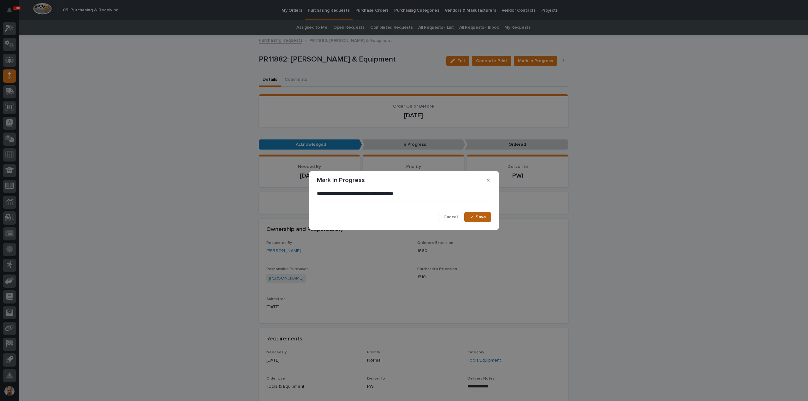
click at [481, 212] on div "**********" at bounding box center [404, 207] width 174 height 32
click at [483, 215] on button "Save" at bounding box center [477, 217] width 27 height 10
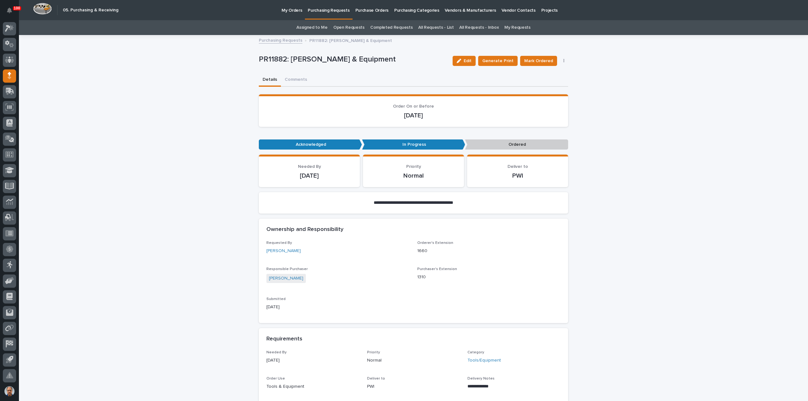
click at [539, 60] on span "Mark Ordered" at bounding box center [538, 61] width 29 height 6
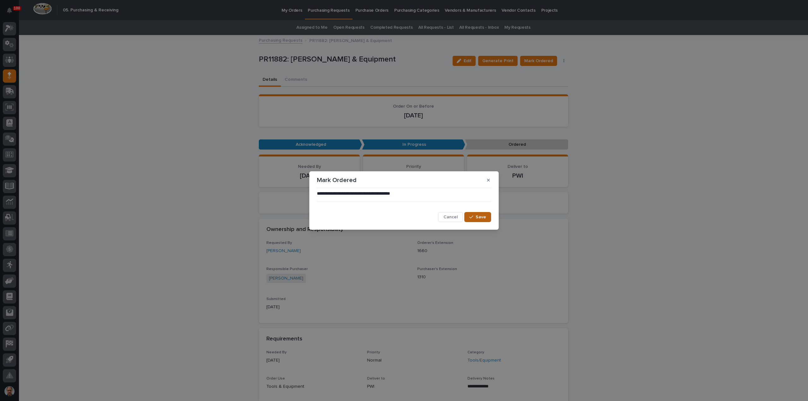
click at [474, 215] on div "button" at bounding box center [472, 217] width 6 height 4
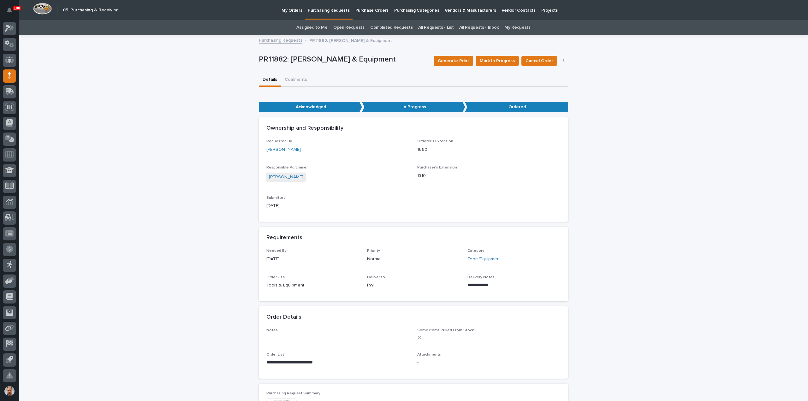
click at [328, 9] on p "Purchasing Requests" at bounding box center [329, 6] width 42 height 13
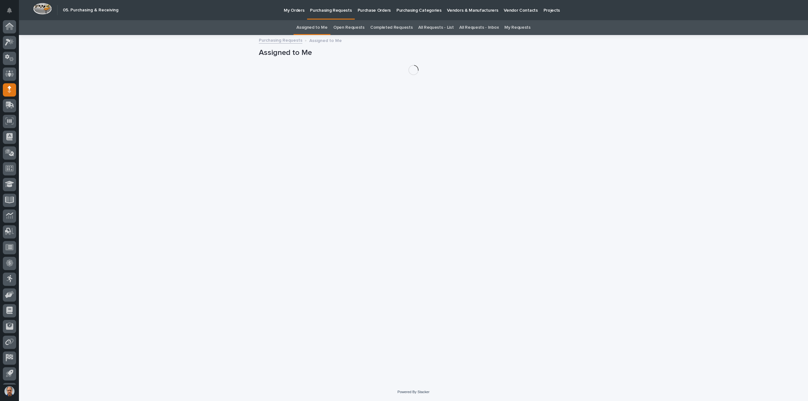
scroll to position [14, 0]
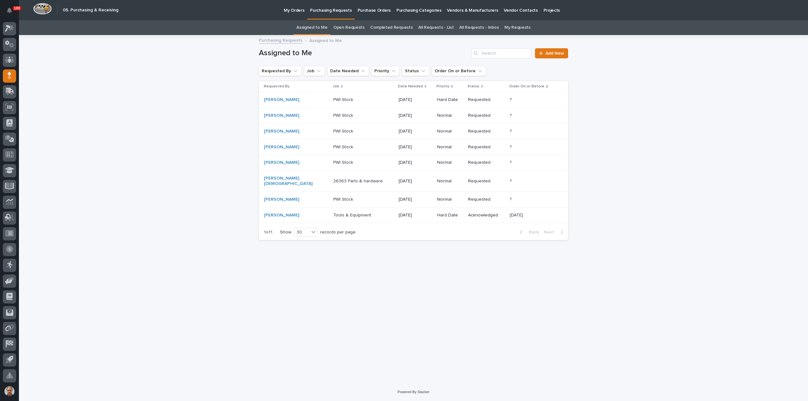
click at [354, 211] on p "Tools & Equipment" at bounding box center [352, 214] width 39 height 7
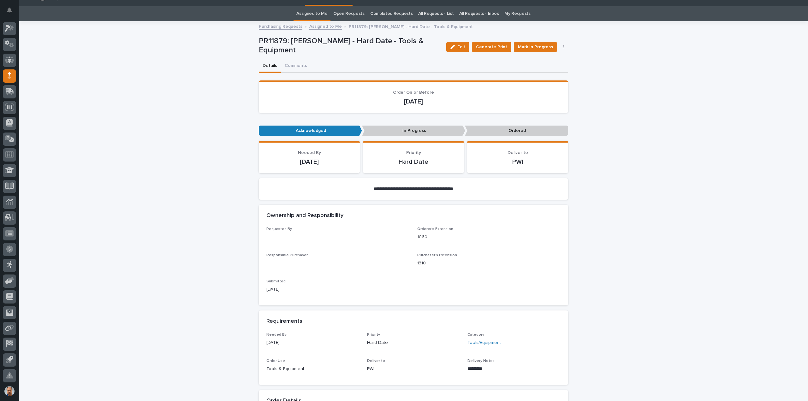
scroll to position [20, 0]
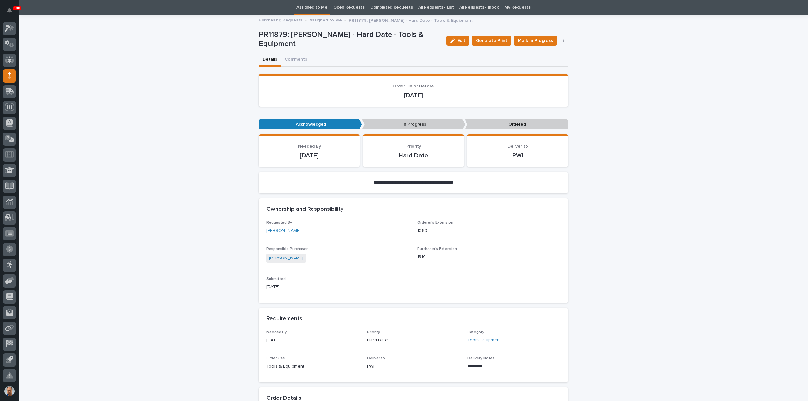
click at [563, 39] on icon "button" at bounding box center [563, 41] width 1 height 4
click at [533, 62] on span "Edit Linked PO's" at bounding box center [543, 63] width 32 height 6
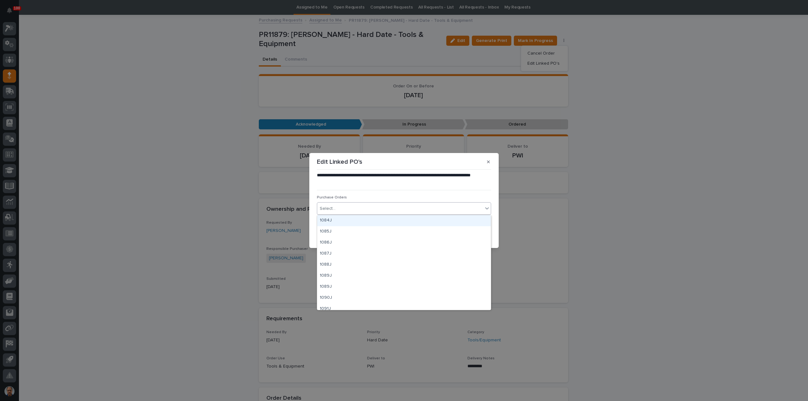
drag, startPoint x: 346, startPoint y: 207, endPoint x: 353, endPoint y: 207, distance: 7.3
click at [347, 207] on div "Select..." at bounding box center [400, 208] width 166 height 10
type input "*"
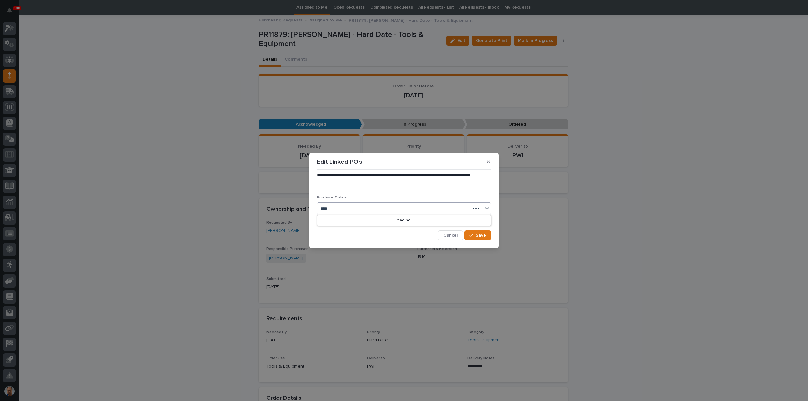
type input "*****"
click at [357, 219] on div "18839" at bounding box center [403, 220] width 173 height 11
click at [473, 234] on icon "button" at bounding box center [471, 235] width 4 height 4
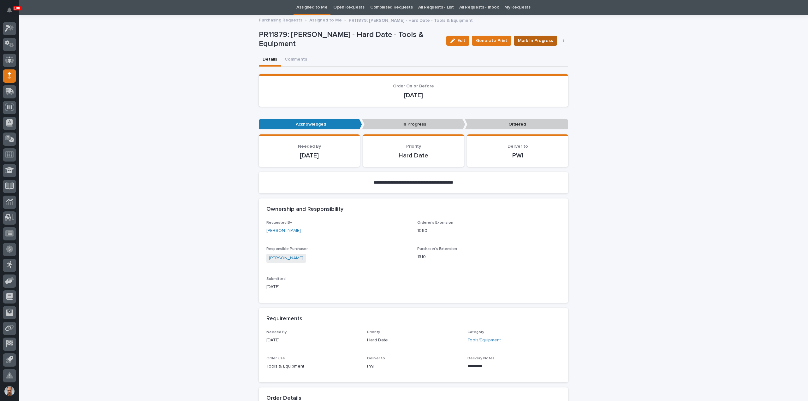
click at [536, 39] on span "Mark In Progress" at bounding box center [535, 41] width 35 height 6
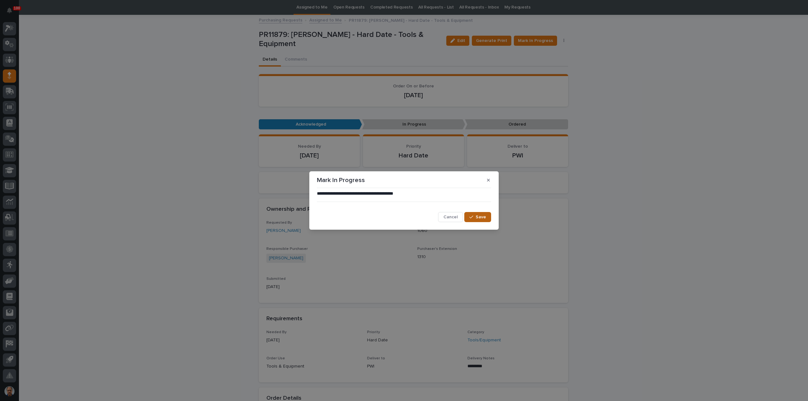
click at [480, 219] on span "Save" at bounding box center [480, 217] width 10 height 4
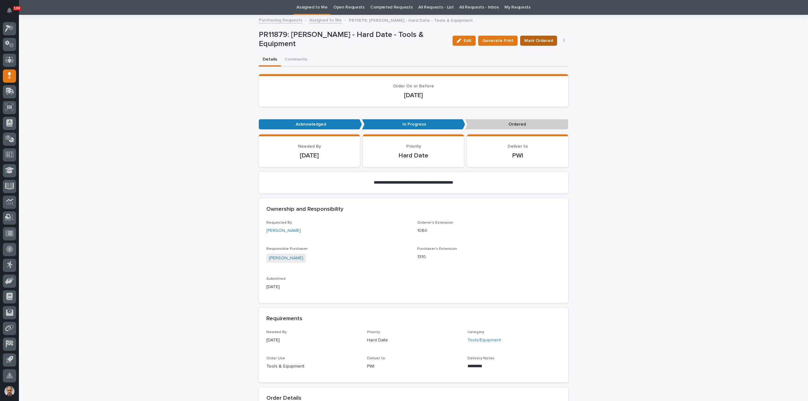
click at [537, 41] on span "Mark Ordered" at bounding box center [538, 41] width 29 height 6
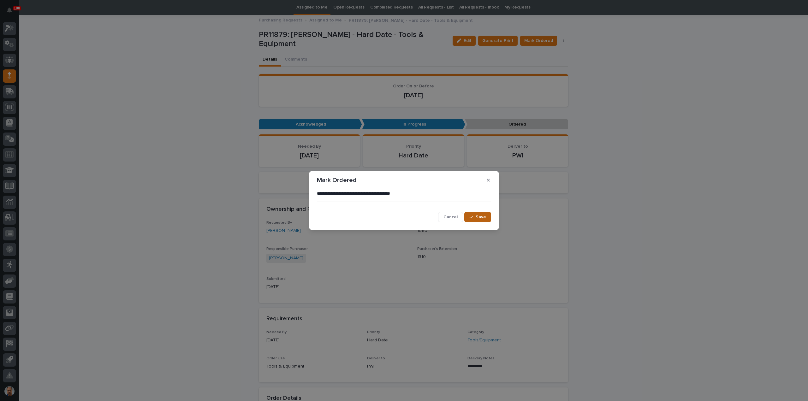
click at [482, 218] on span "Save" at bounding box center [480, 217] width 10 height 4
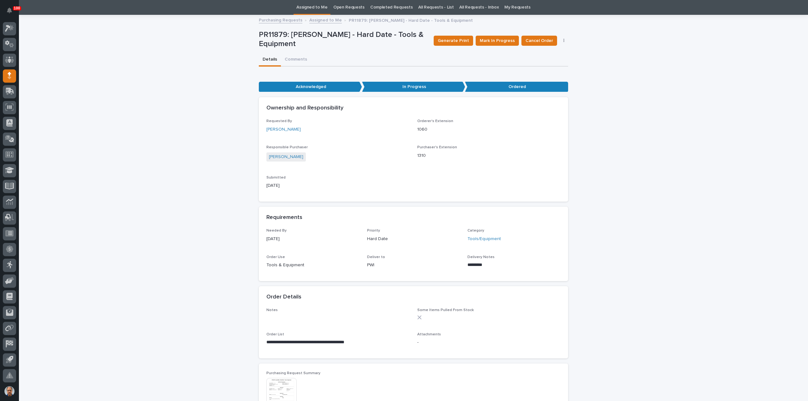
click at [322, 21] on link "Assigned to Me" at bounding box center [325, 19] width 32 height 7
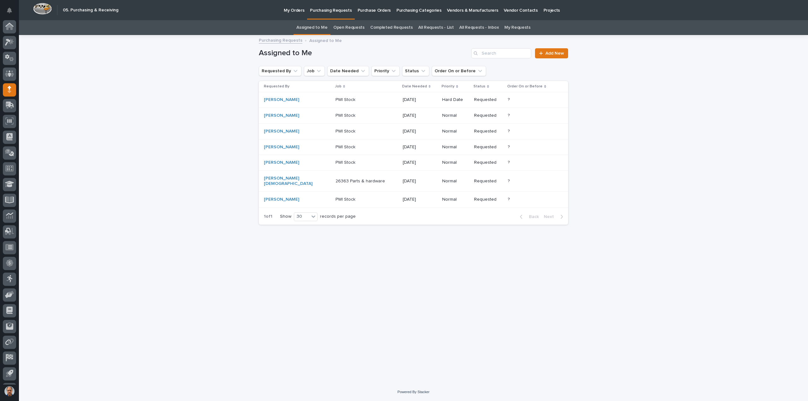
scroll to position [14, 0]
click at [349, 177] on p "26363 Parts & hardware" at bounding box center [360, 180] width 51 height 7
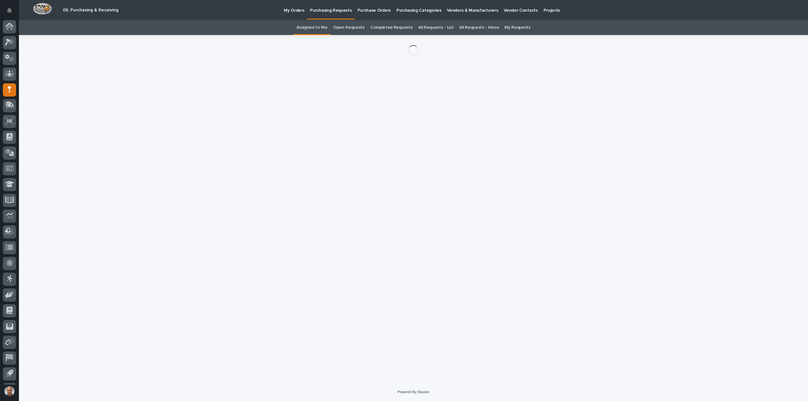
scroll to position [14, 0]
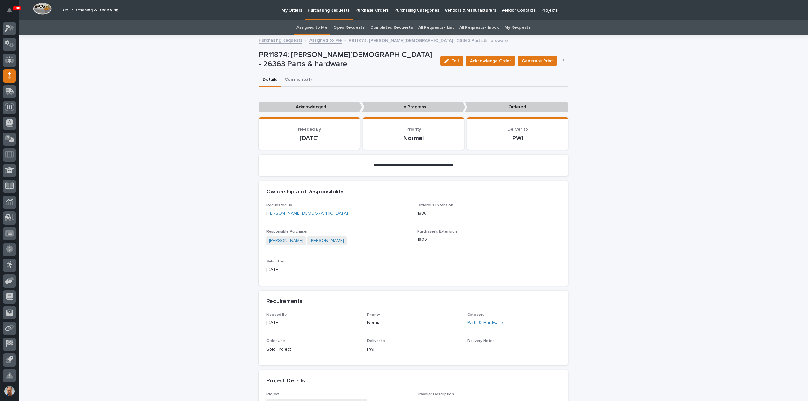
click at [294, 80] on button "Comments (1)" at bounding box center [298, 80] width 34 height 13
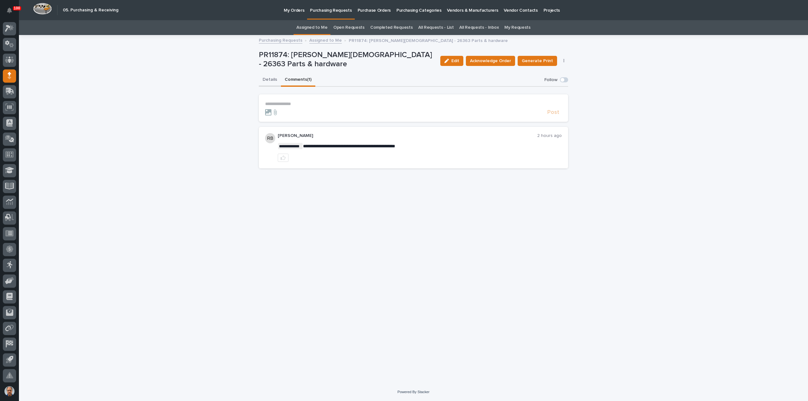
click at [266, 78] on button "Details" at bounding box center [270, 80] width 22 height 13
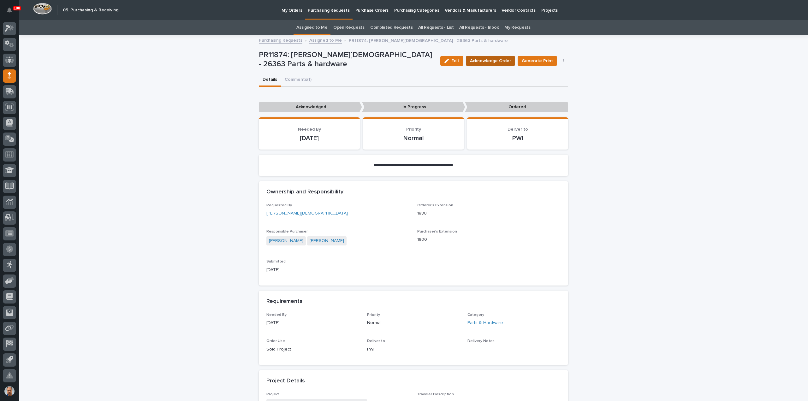
click at [483, 58] on span "Acknowledge Order" at bounding box center [490, 61] width 41 height 6
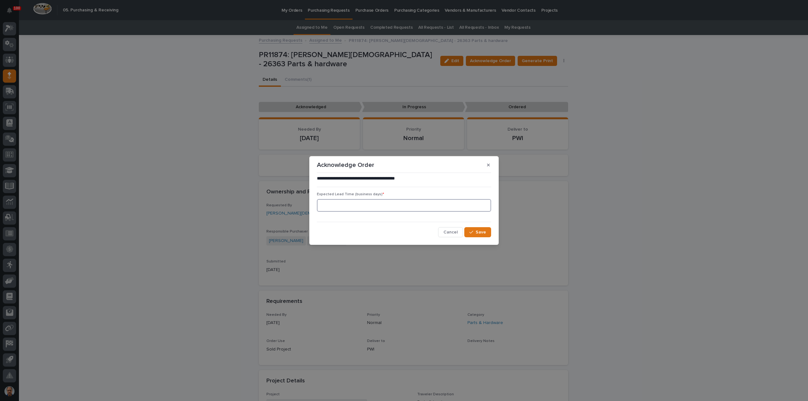
click at [357, 204] on input at bounding box center [404, 205] width 174 height 13
type input "6"
click at [474, 231] on div "button" at bounding box center [472, 232] width 6 height 4
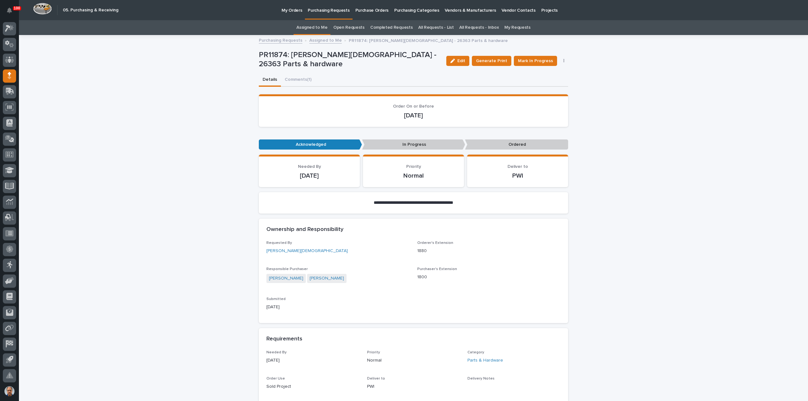
click at [320, 9] on p "Purchasing Requests" at bounding box center [329, 6] width 42 height 13
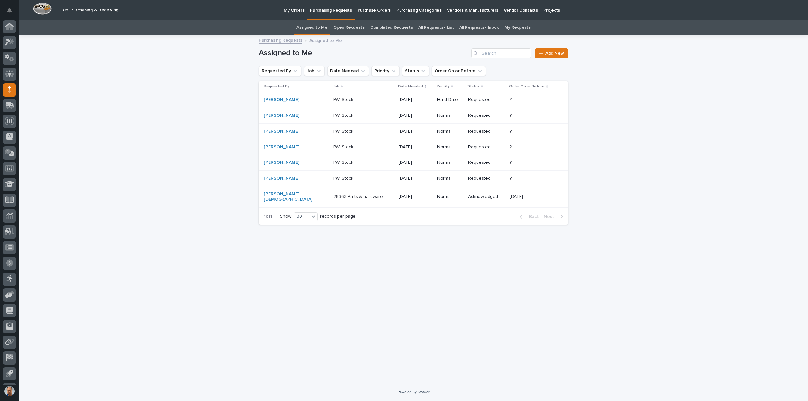
scroll to position [14, 0]
click at [334, 114] on p "PWI Stock" at bounding box center [343, 115] width 21 height 7
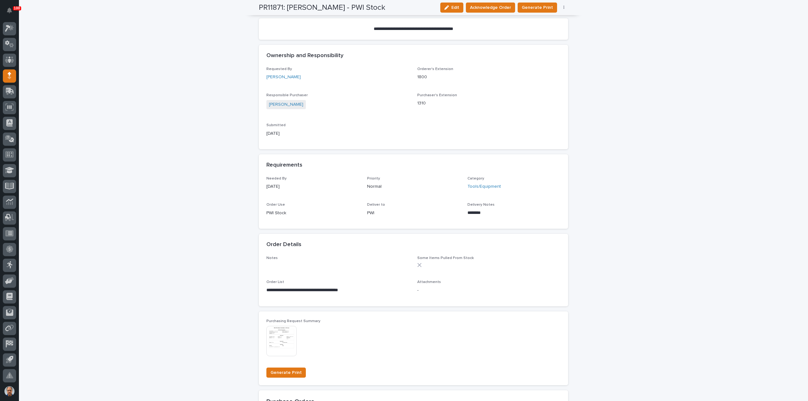
scroll to position [95, 0]
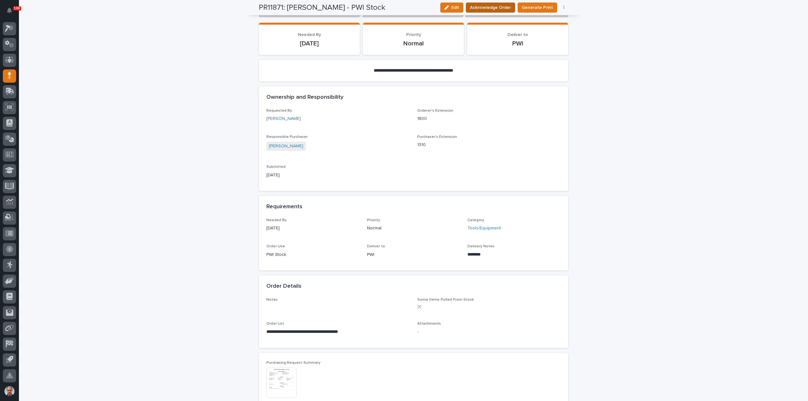
click at [497, 7] on span "Acknowledge Order" at bounding box center [490, 7] width 41 height 6
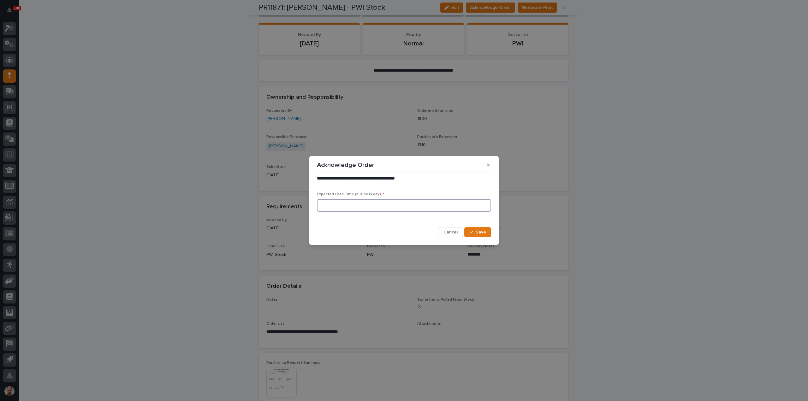
click at [427, 207] on input at bounding box center [404, 205] width 174 height 13
type input "5"
click at [474, 232] on div "button" at bounding box center [472, 232] width 6 height 4
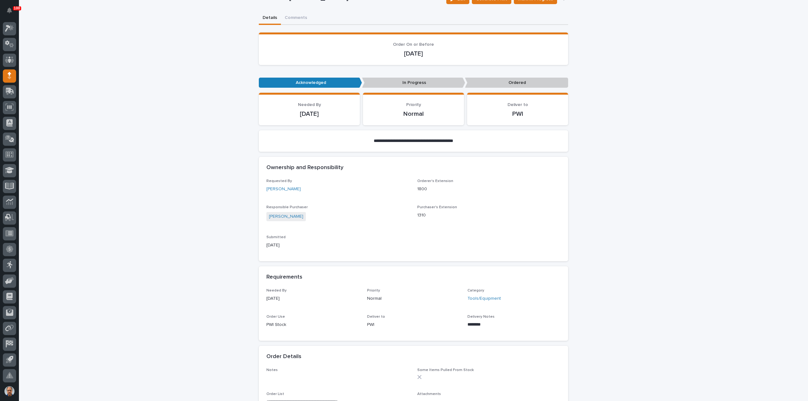
scroll to position [0, 0]
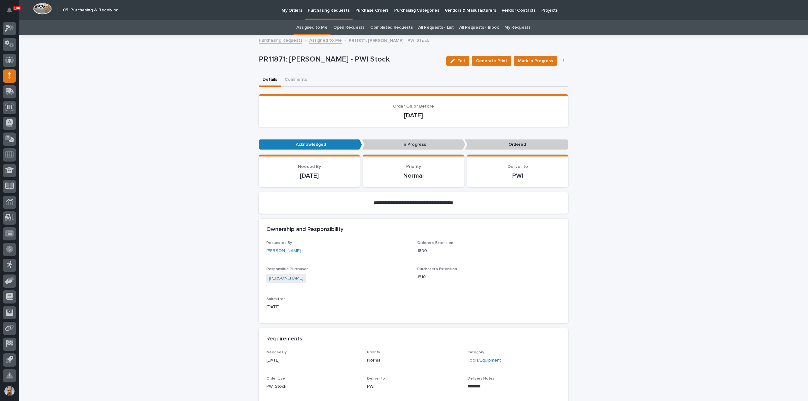
click at [315, 10] on p "Purchasing Requests" at bounding box center [329, 6] width 42 height 13
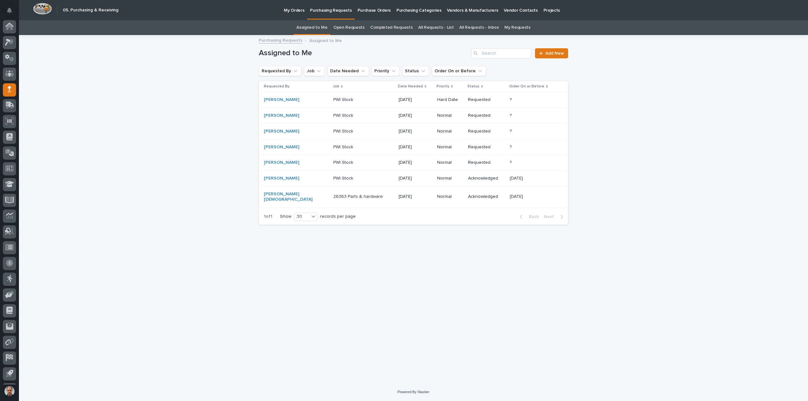
scroll to position [14, 0]
